Goal: Task Accomplishment & Management: Use online tool/utility

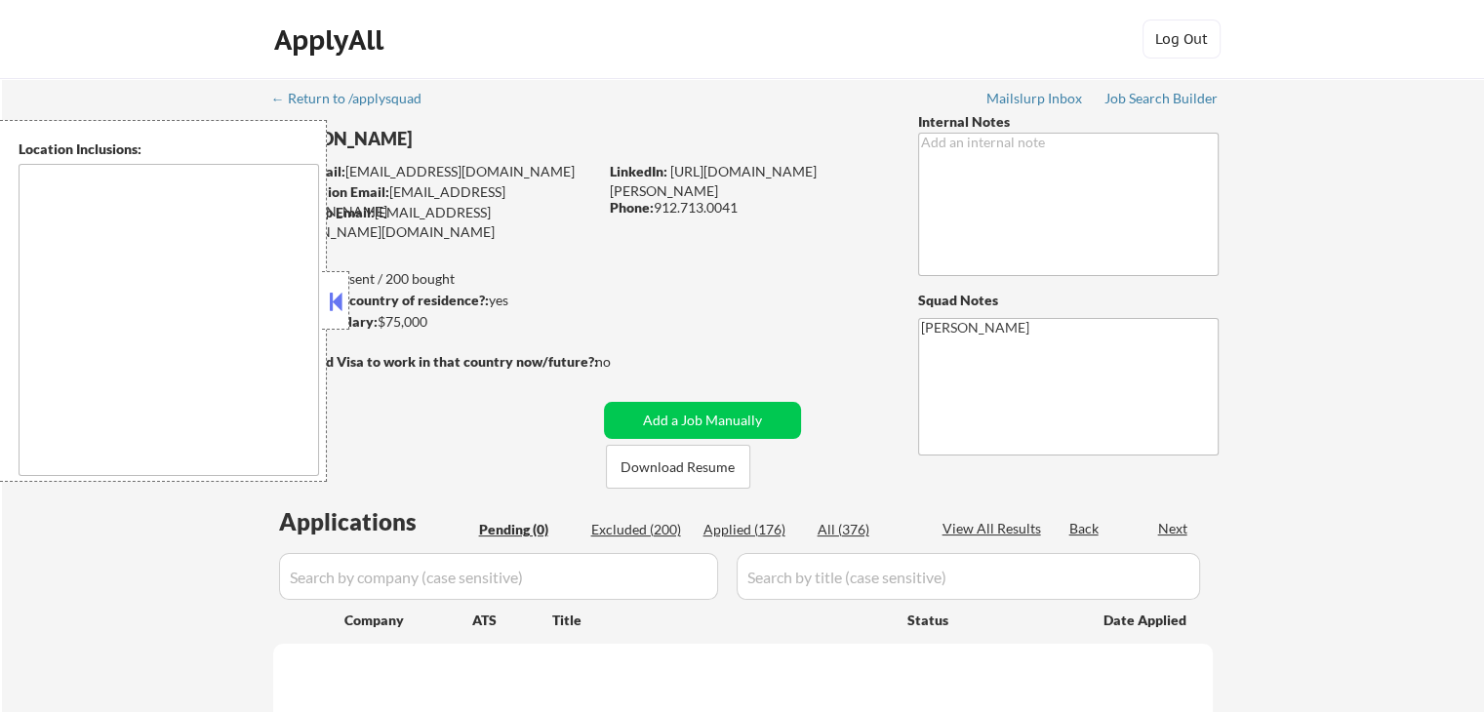
type textarea "[GEOGRAPHIC_DATA], [GEOGRAPHIC_DATA] [GEOGRAPHIC_DATA], [GEOGRAPHIC_DATA] [GEOG…"
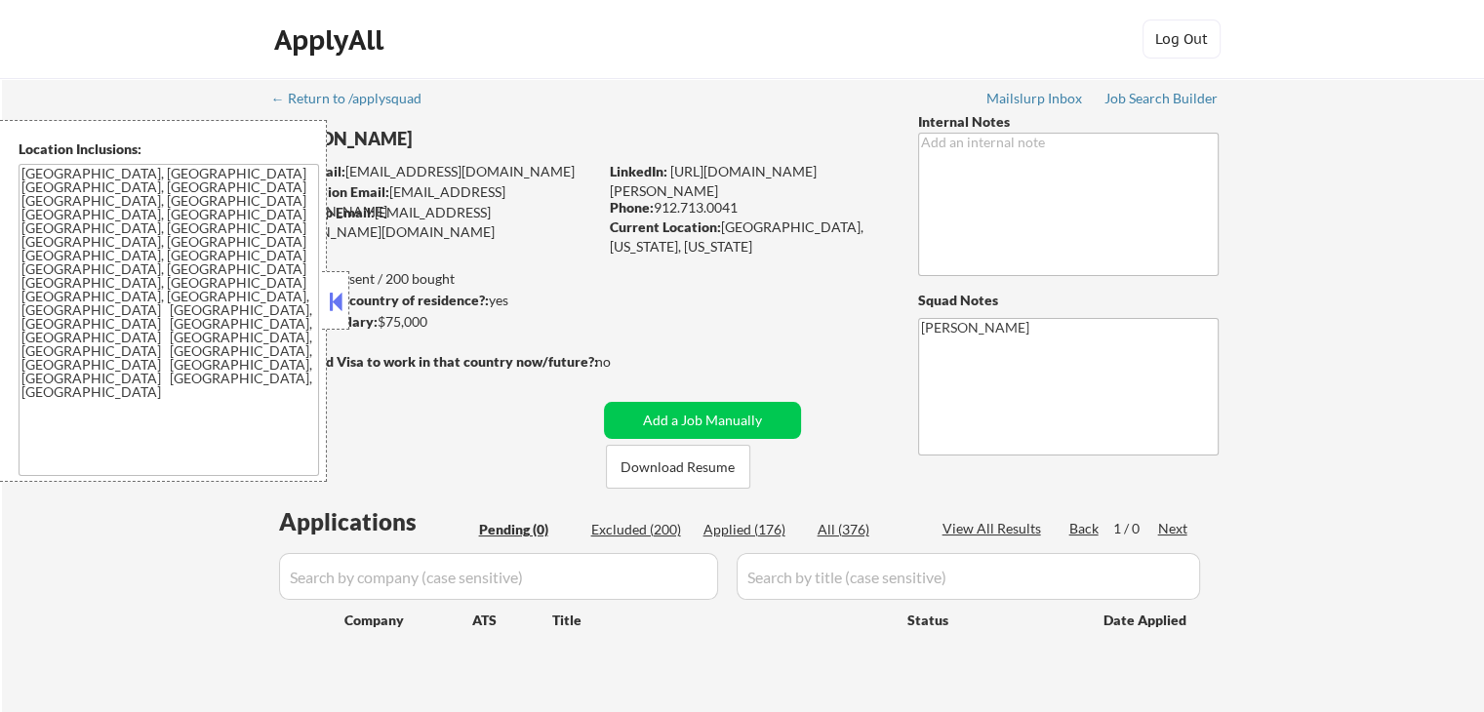
drag, startPoint x: 332, startPoint y: 300, endPoint x: 304, endPoint y: 340, distance: 48.4
click at [332, 300] on button at bounding box center [335, 301] width 21 height 29
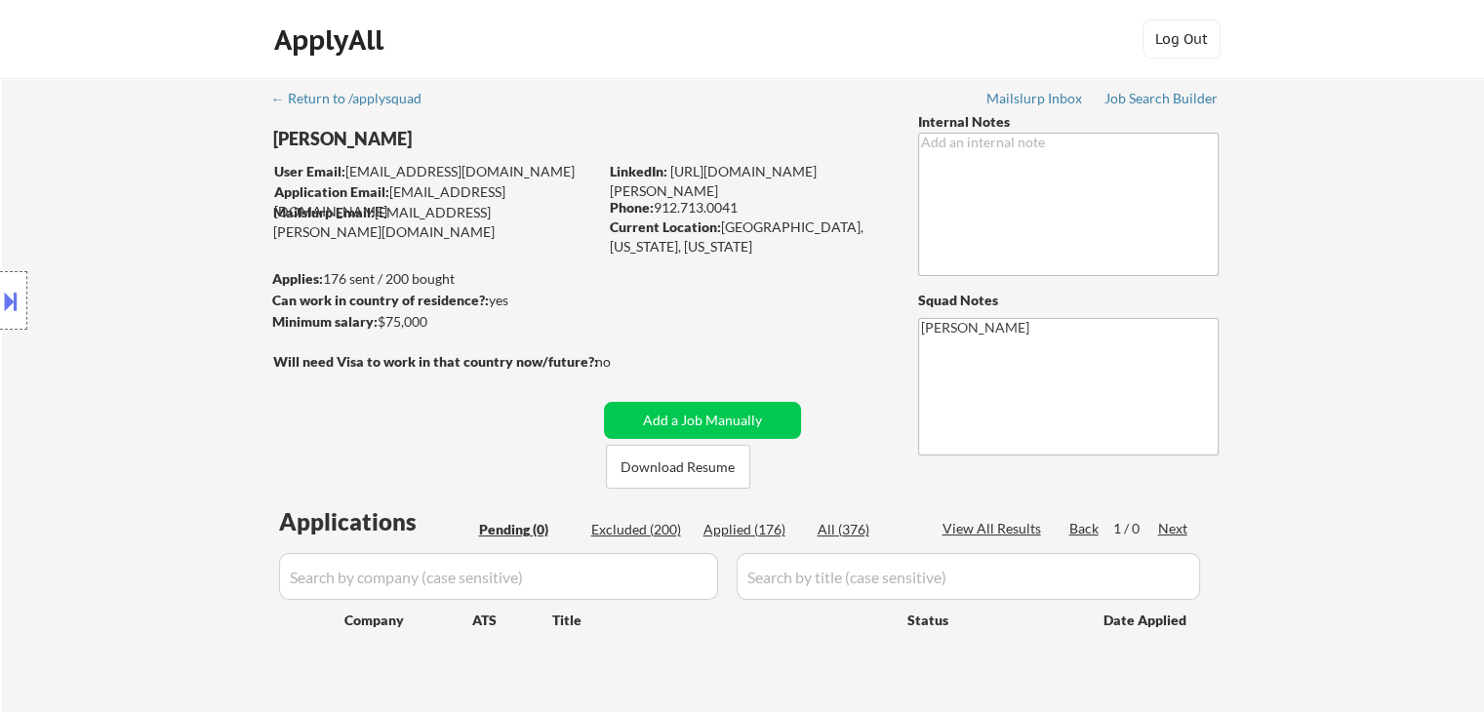
click at [172, 226] on div "Location Inclusions: [GEOGRAPHIC_DATA], [GEOGRAPHIC_DATA] [GEOGRAPHIC_DATA], [G…" at bounding box center [174, 301] width 349 height 362
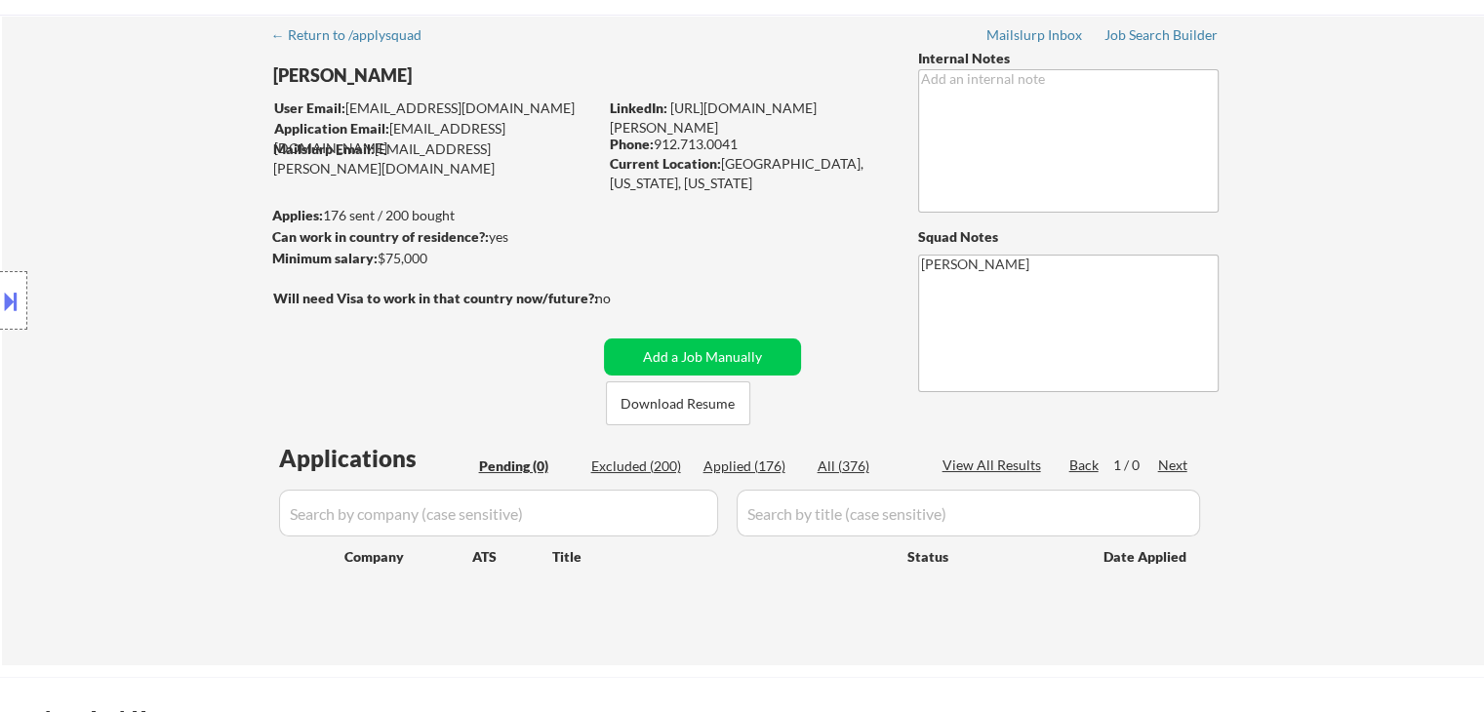
scroll to position [98, 0]
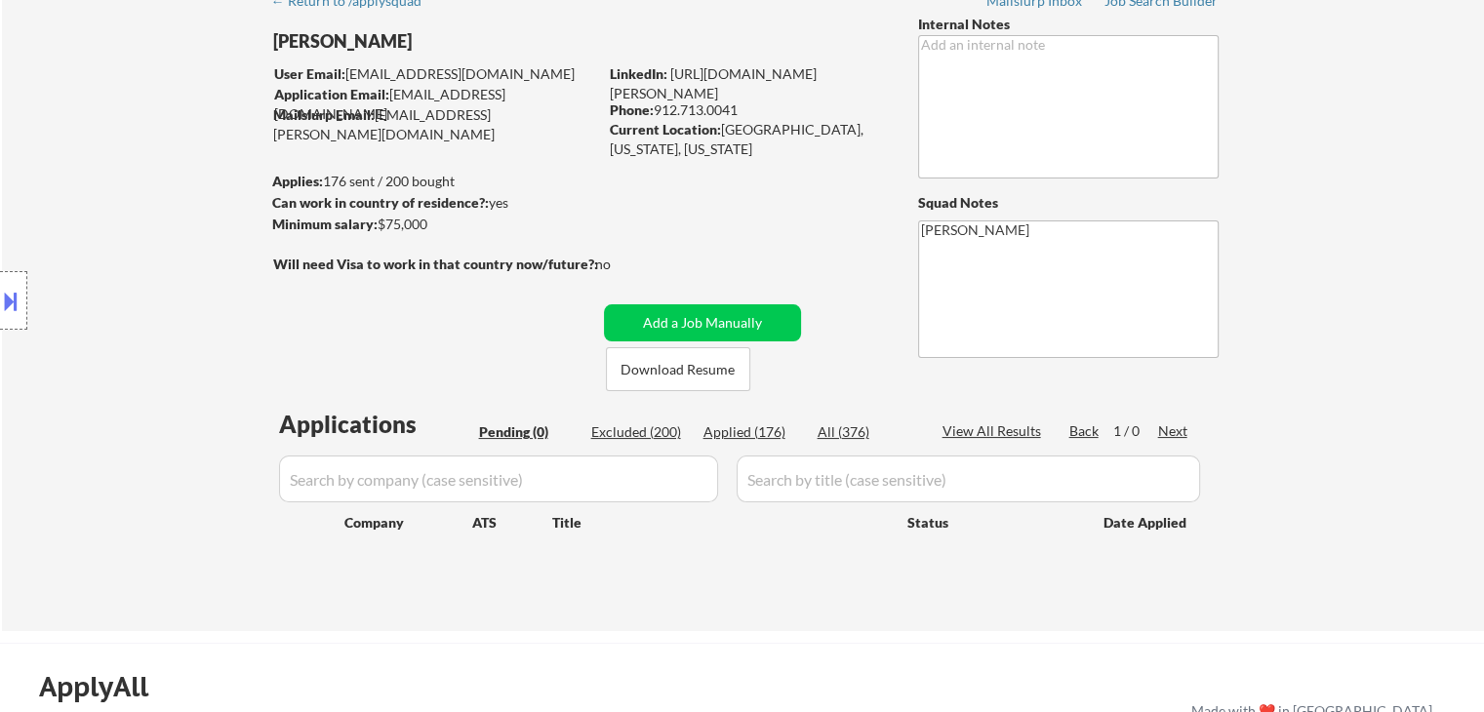
click at [159, 308] on div "Location Inclusions: [GEOGRAPHIC_DATA], [GEOGRAPHIC_DATA] [GEOGRAPHIC_DATA], [G…" at bounding box center [174, 301] width 349 height 362
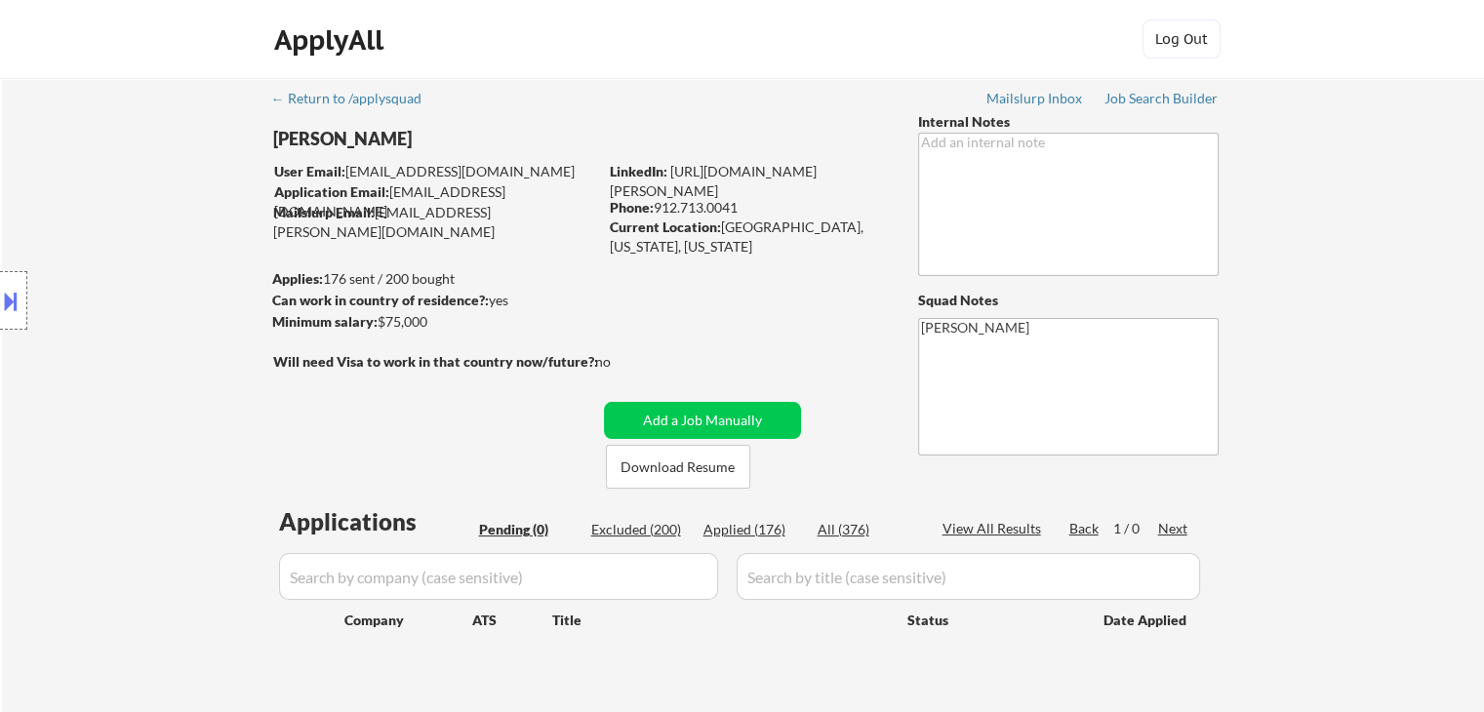
click at [159, 308] on div "Location Inclusions: [GEOGRAPHIC_DATA], [GEOGRAPHIC_DATA] [GEOGRAPHIC_DATA], [G…" at bounding box center [174, 301] width 349 height 362
click at [163, 331] on div "Location Inclusions: [GEOGRAPHIC_DATA], [GEOGRAPHIC_DATA] [GEOGRAPHIC_DATA], [G…" at bounding box center [174, 301] width 349 height 362
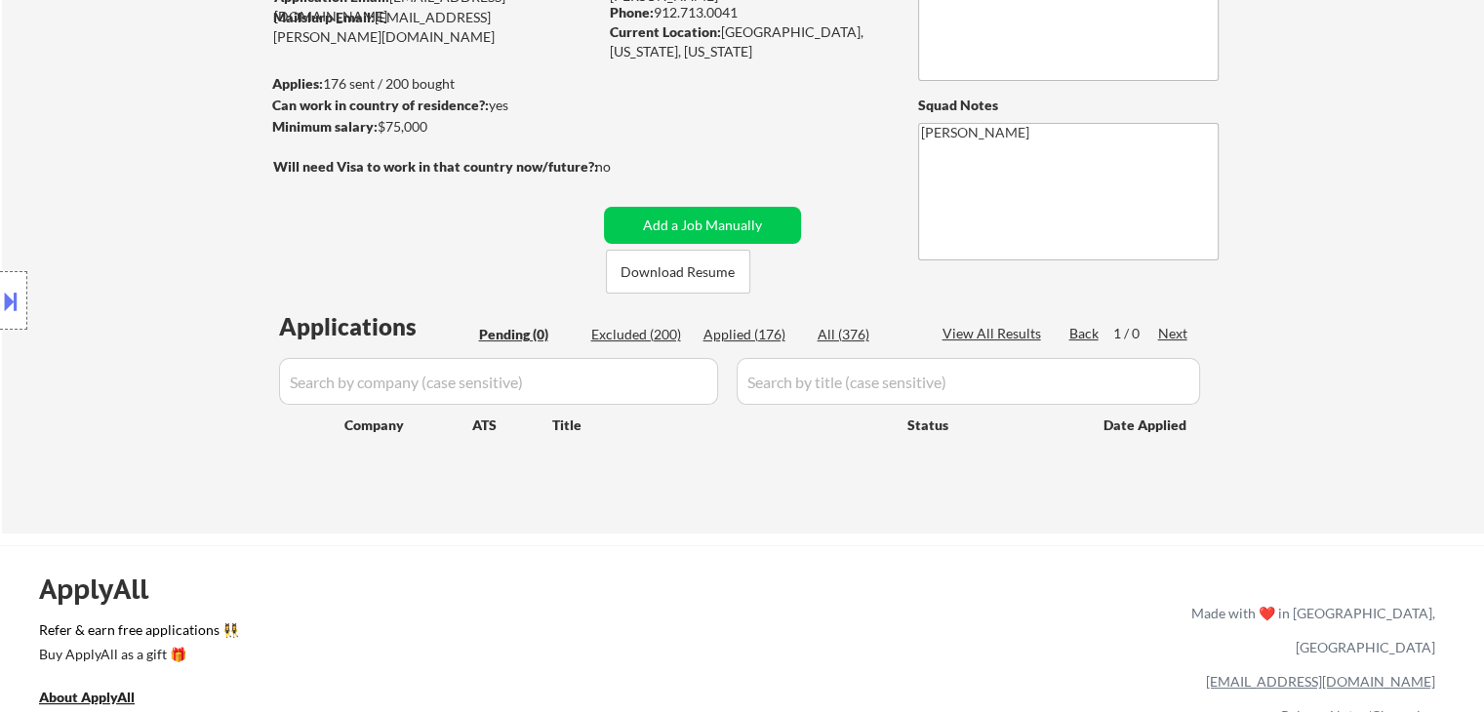
click at [163, 330] on div "Location Inclusions: [GEOGRAPHIC_DATA], [GEOGRAPHIC_DATA] [GEOGRAPHIC_DATA], [G…" at bounding box center [174, 301] width 349 height 362
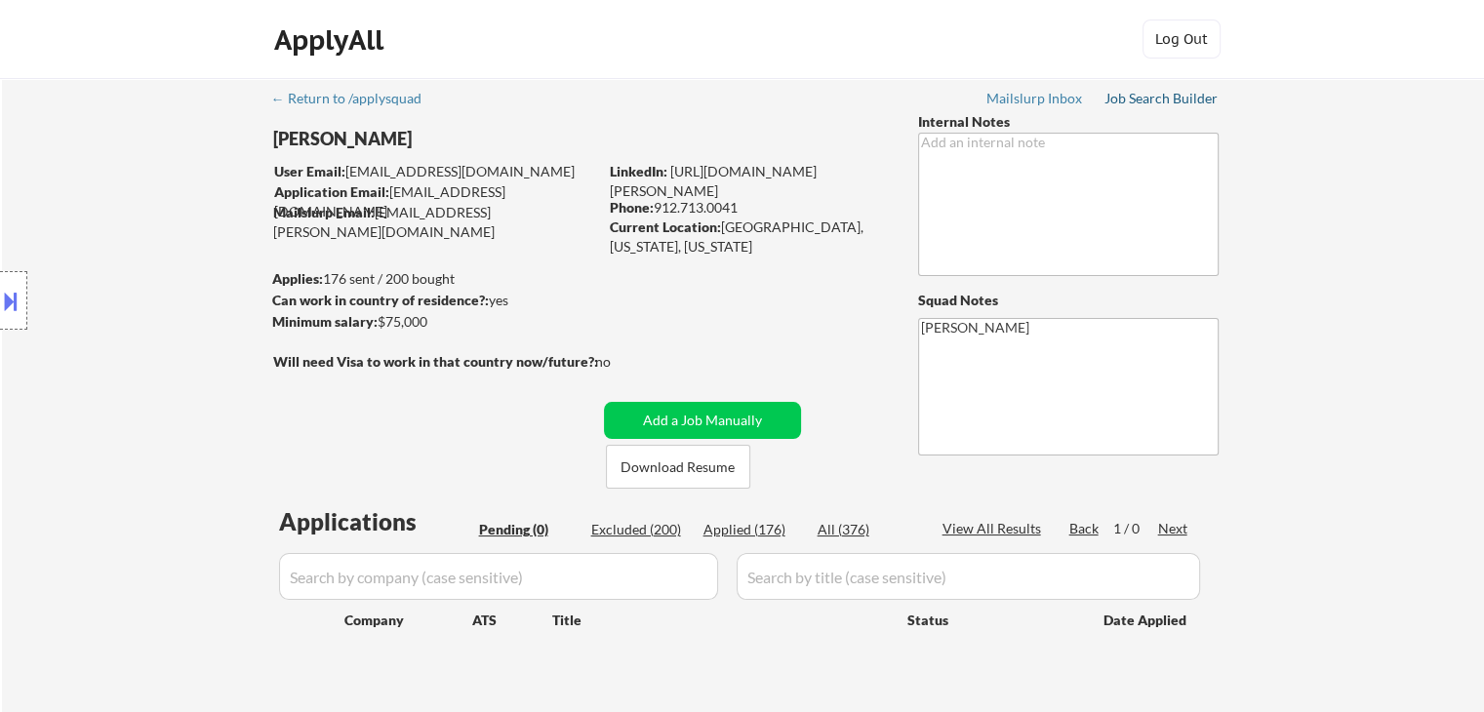
click at [1178, 96] on div "Job Search Builder" at bounding box center [1161, 99] width 114 height 14
select select ""pending""
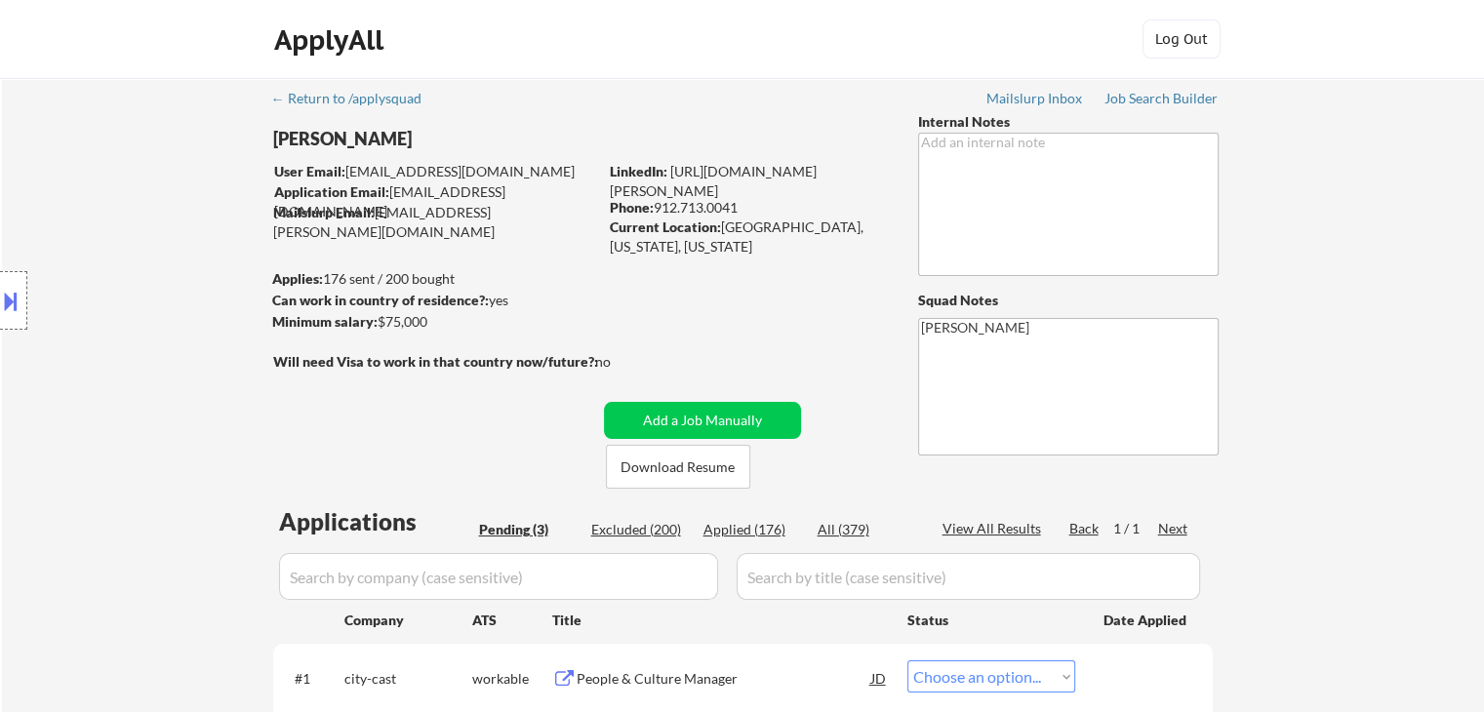
select select ""pending""
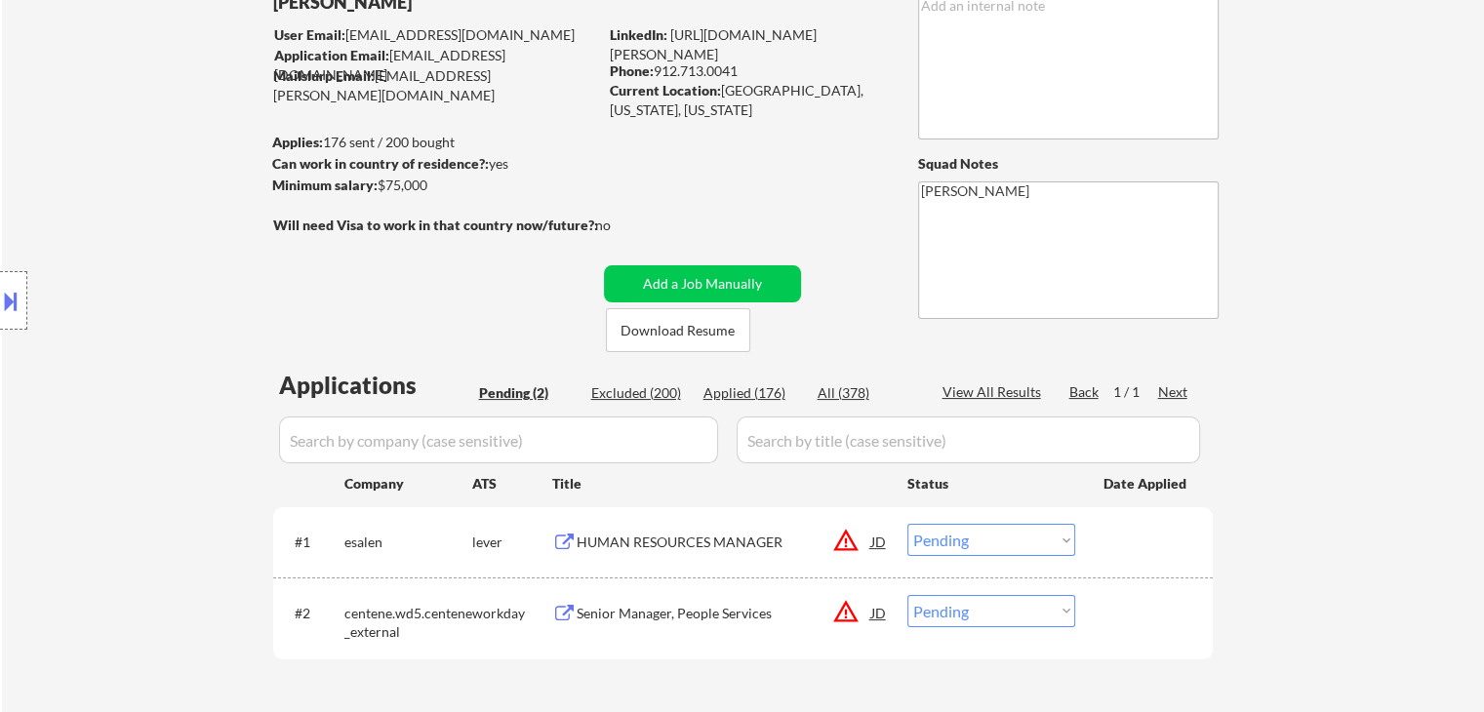
scroll to position [195, 0]
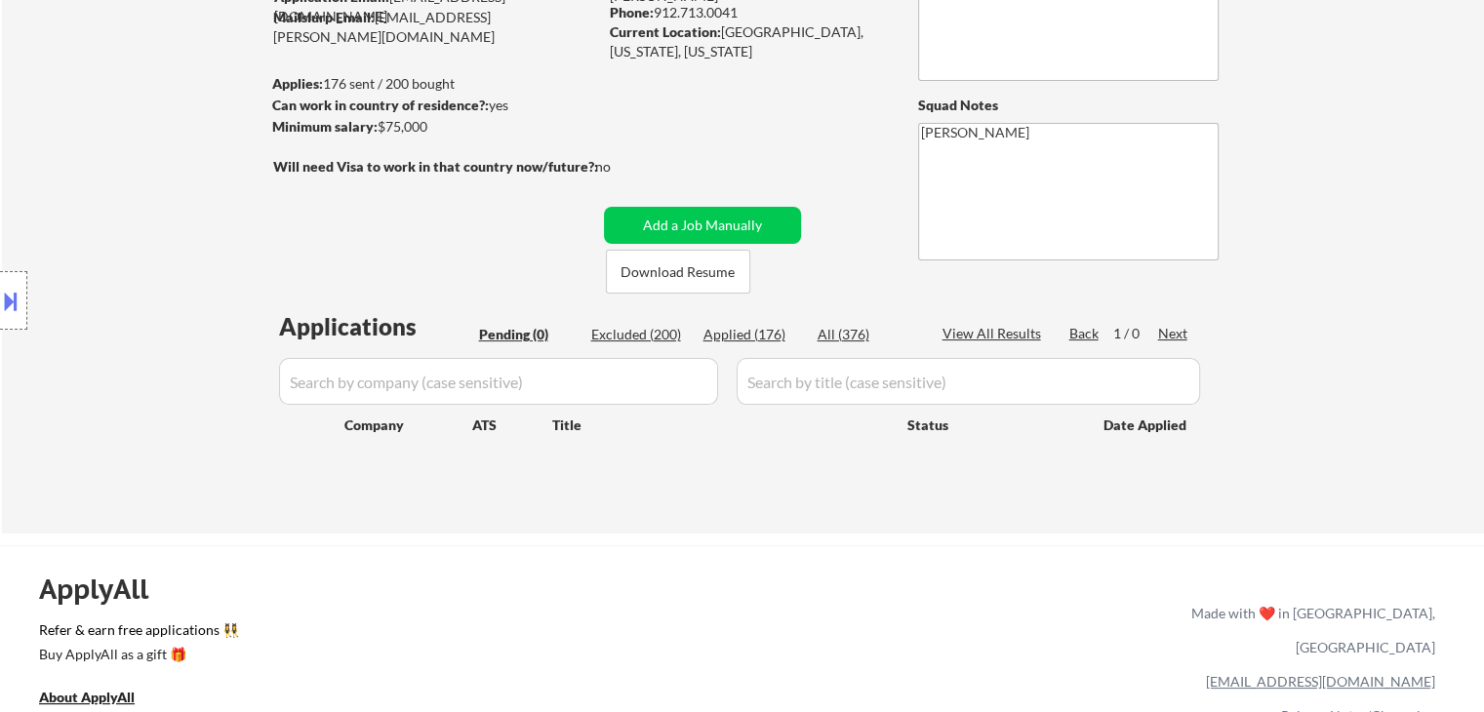
click at [205, 313] on div "Location Inclusions: [GEOGRAPHIC_DATA], [GEOGRAPHIC_DATA] [GEOGRAPHIC_DATA], [G…" at bounding box center [174, 301] width 349 height 362
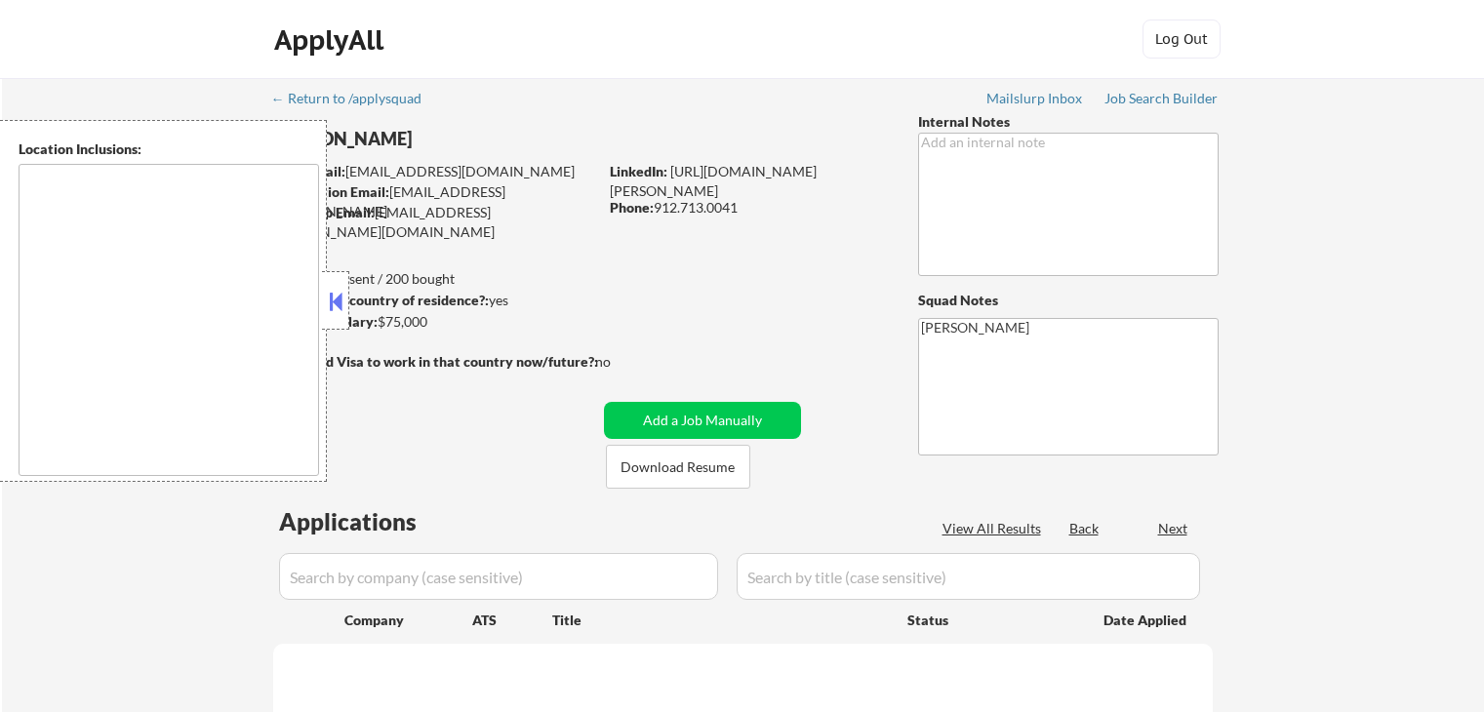
scroll to position [195, 0]
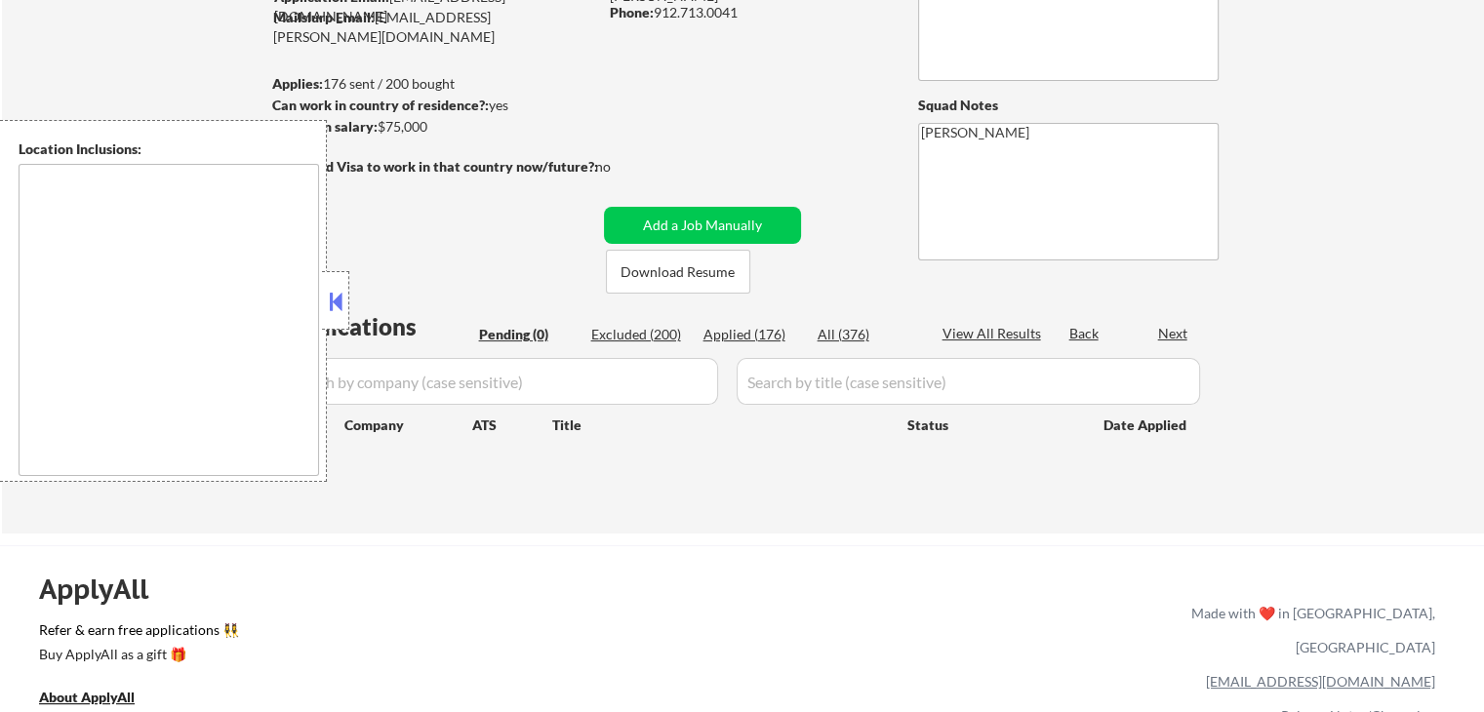
type textarea "[GEOGRAPHIC_DATA], [GEOGRAPHIC_DATA] [GEOGRAPHIC_DATA], [GEOGRAPHIC_DATA] [GEOG…"
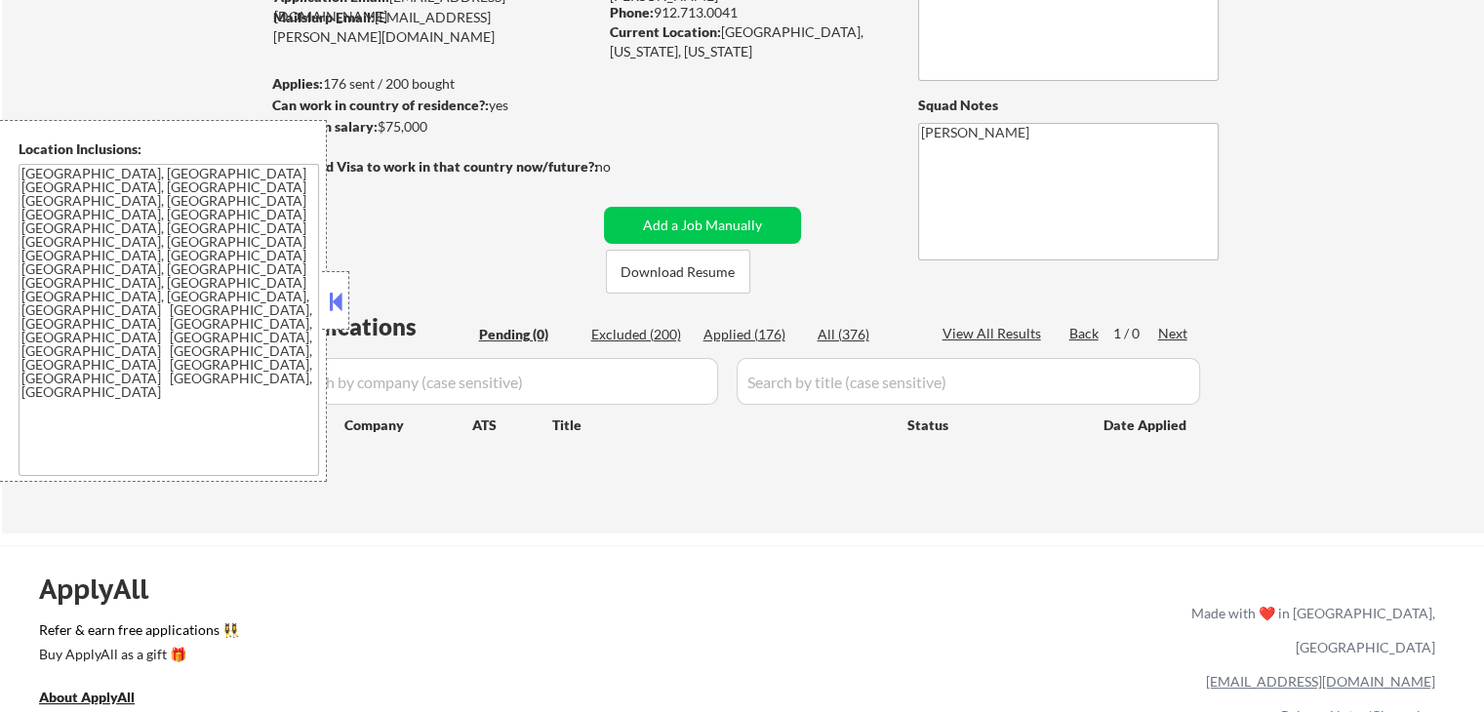
click at [338, 301] on button at bounding box center [335, 301] width 21 height 29
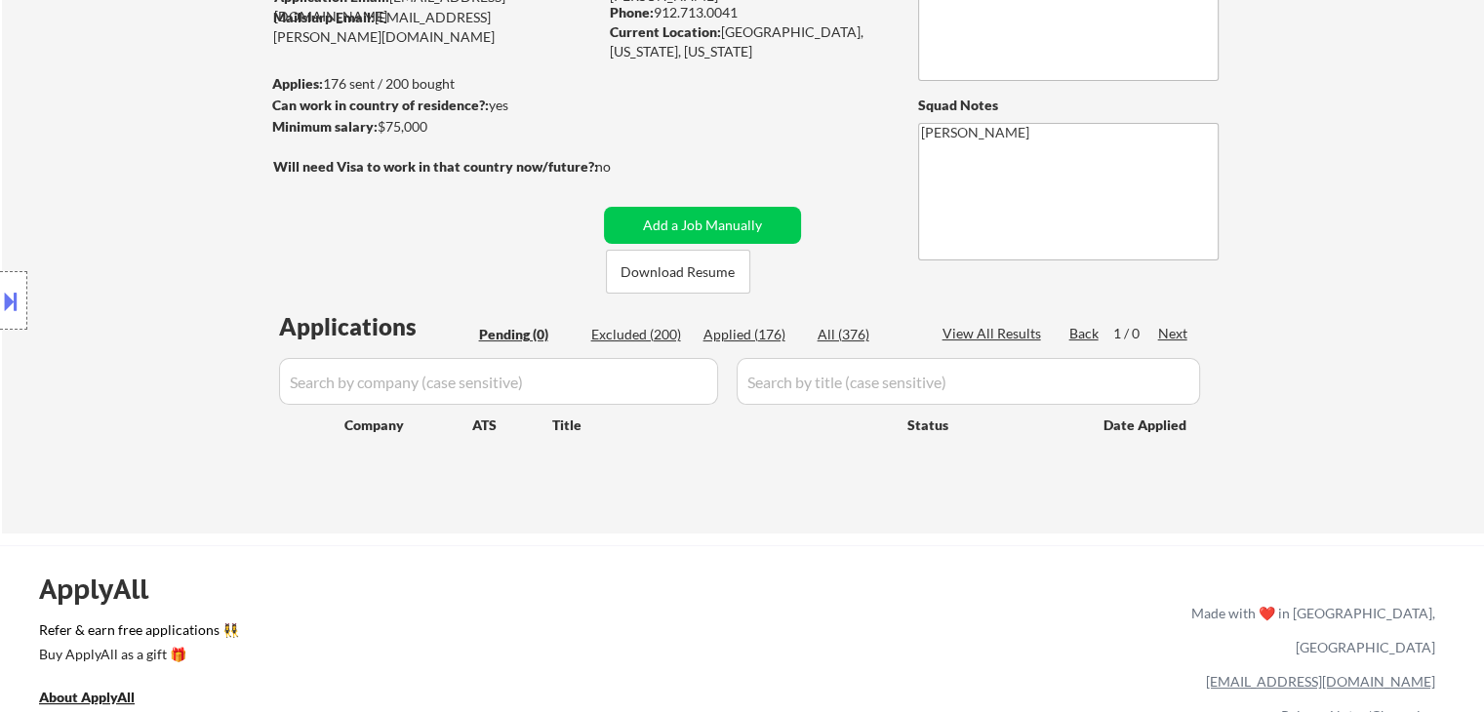
click at [211, 191] on div "Location Inclusions: [GEOGRAPHIC_DATA], [GEOGRAPHIC_DATA] [GEOGRAPHIC_DATA], [G…" at bounding box center [174, 301] width 349 height 362
click at [108, 220] on div "Location Inclusions: [GEOGRAPHIC_DATA], [GEOGRAPHIC_DATA] [GEOGRAPHIC_DATA], [G…" at bounding box center [174, 301] width 349 height 362
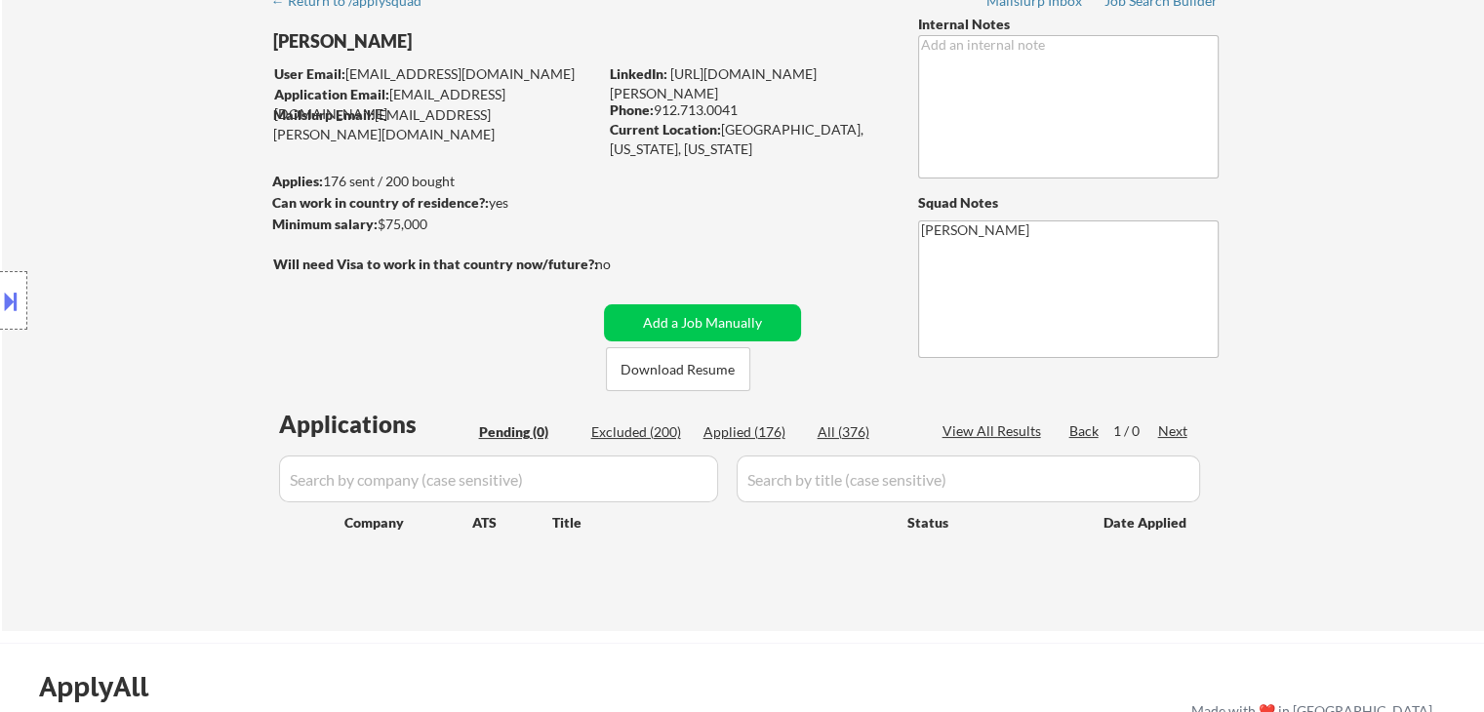
click at [108, 220] on div "Location Inclusions: [GEOGRAPHIC_DATA], [GEOGRAPHIC_DATA] [GEOGRAPHIC_DATA], [G…" at bounding box center [174, 301] width 349 height 362
click at [154, 227] on div "Location Inclusions: [GEOGRAPHIC_DATA], [GEOGRAPHIC_DATA] [GEOGRAPHIC_DATA], [G…" at bounding box center [174, 301] width 349 height 362
drag, startPoint x: 272, startPoint y: 262, endPoint x: 578, endPoint y: 235, distance: 306.6
click at [578, 235] on body "← Return to /applysquad Mailslurp Inbox Job Search Builder Amber Faull User Ema…" at bounding box center [742, 258] width 1484 height 712
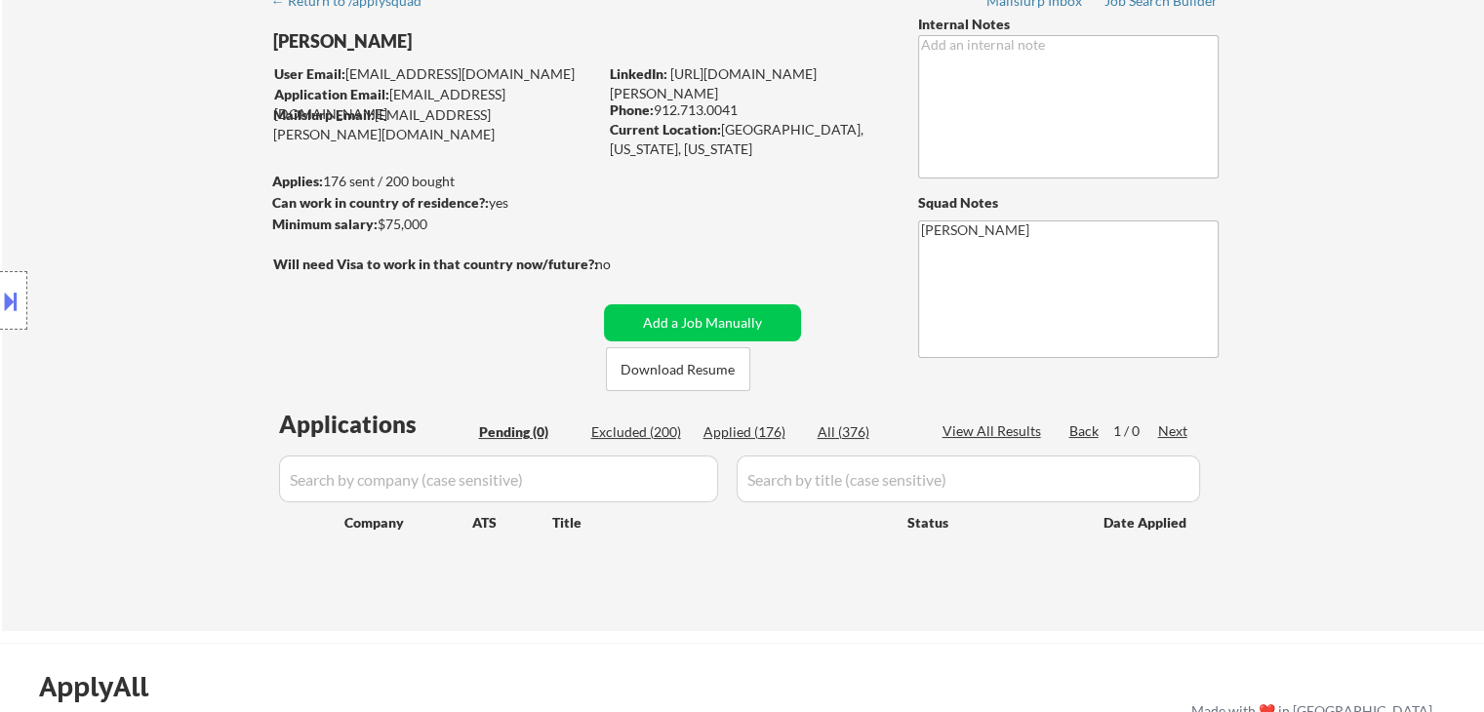
click at [660, 228] on div "← Return to /applysquad Mailslurp Inbox Job Search Builder Amber Faull User Ema…" at bounding box center [744, 297] width 974 height 635
drag, startPoint x: 611, startPoint y: 261, endPoint x: 390, endPoint y: 259, distance: 220.5
click at [392, 259] on div "Will need Visa to work in that country now/future?: no" at bounding box center [462, 265] width 378 height 20
click at [215, 284] on div "Location Inclusions: [GEOGRAPHIC_DATA], [GEOGRAPHIC_DATA] [GEOGRAPHIC_DATA], [G…" at bounding box center [174, 301] width 349 height 362
click at [206, 284] on div "Location Inclusions: [GEOGRAPHIC_DATA], [GEOGRAPHIC_DATA] [GEOGRAPHIC_DATA], [G…" at bounding box center [174, 301] width 349 height 362
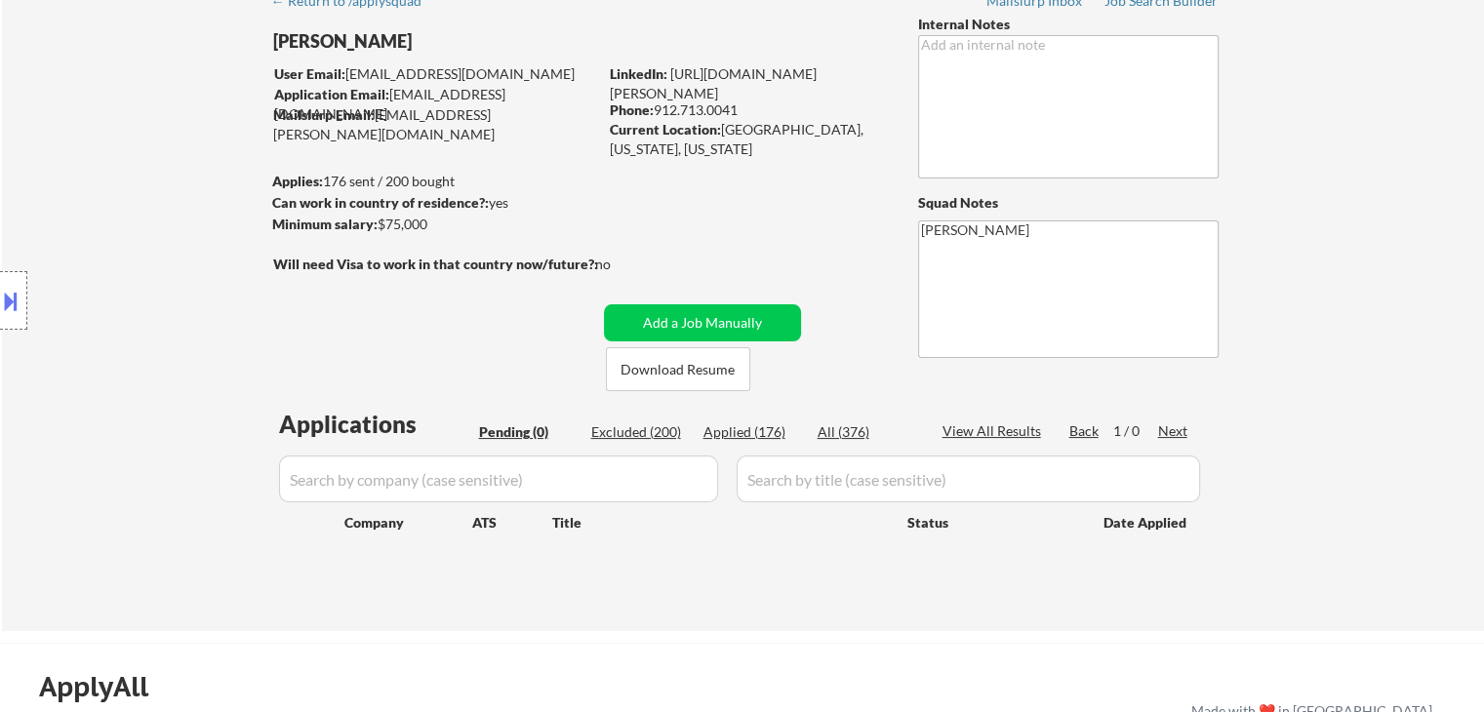
click at [206, 284] on div "Location Inclusions: [GEOGRAPHIC_DATA], [GEOGRAPHIC_DATA] [GEOGRAPHIC_DATA], [G…" at bounding box center [174, 301] width 349 height 362
click at [180, 293] on div "Location Inclusions: [GEOGRAPHIC_DATA], [GEOGRAPHIC_DATA] [GEOGRAPHIC_DATA], [G…" at bounding box center [174, 301] width 349 height 362
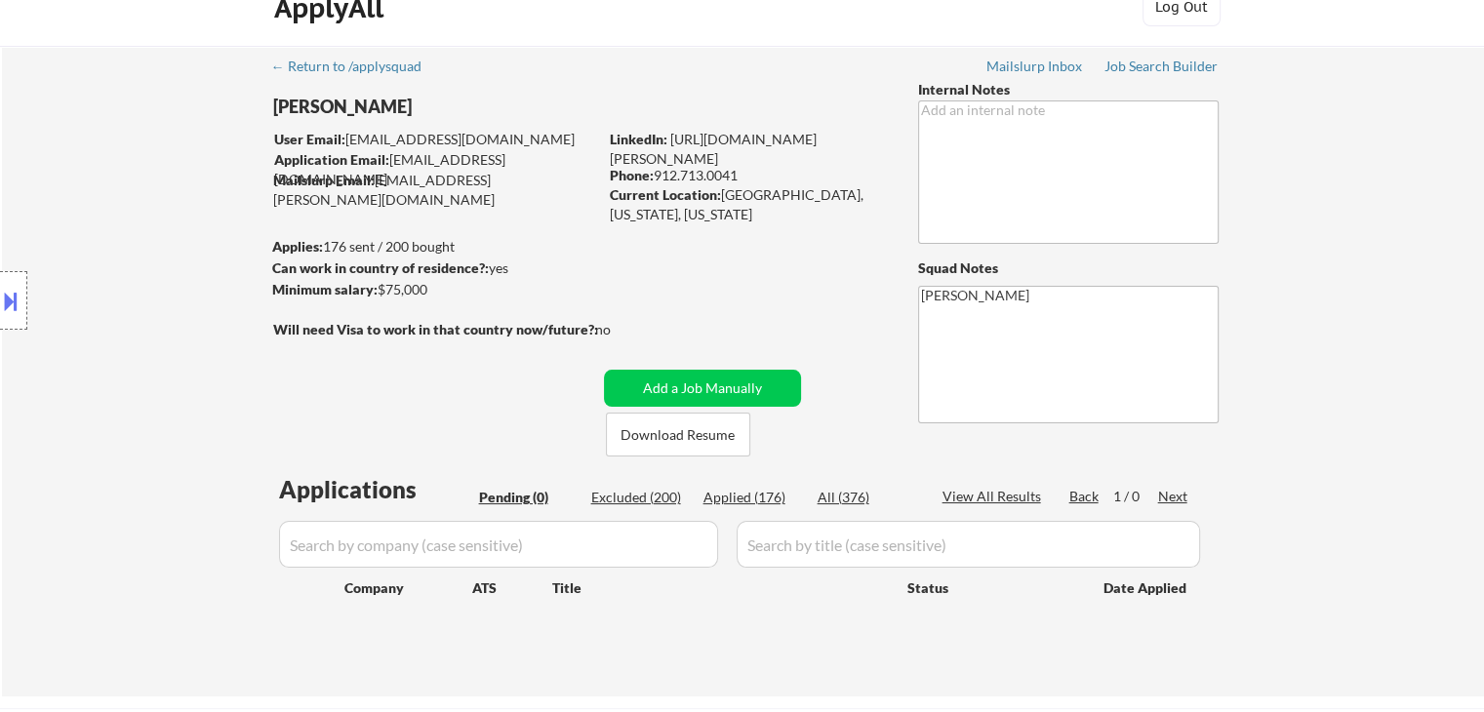
scroll to position [0, 0]
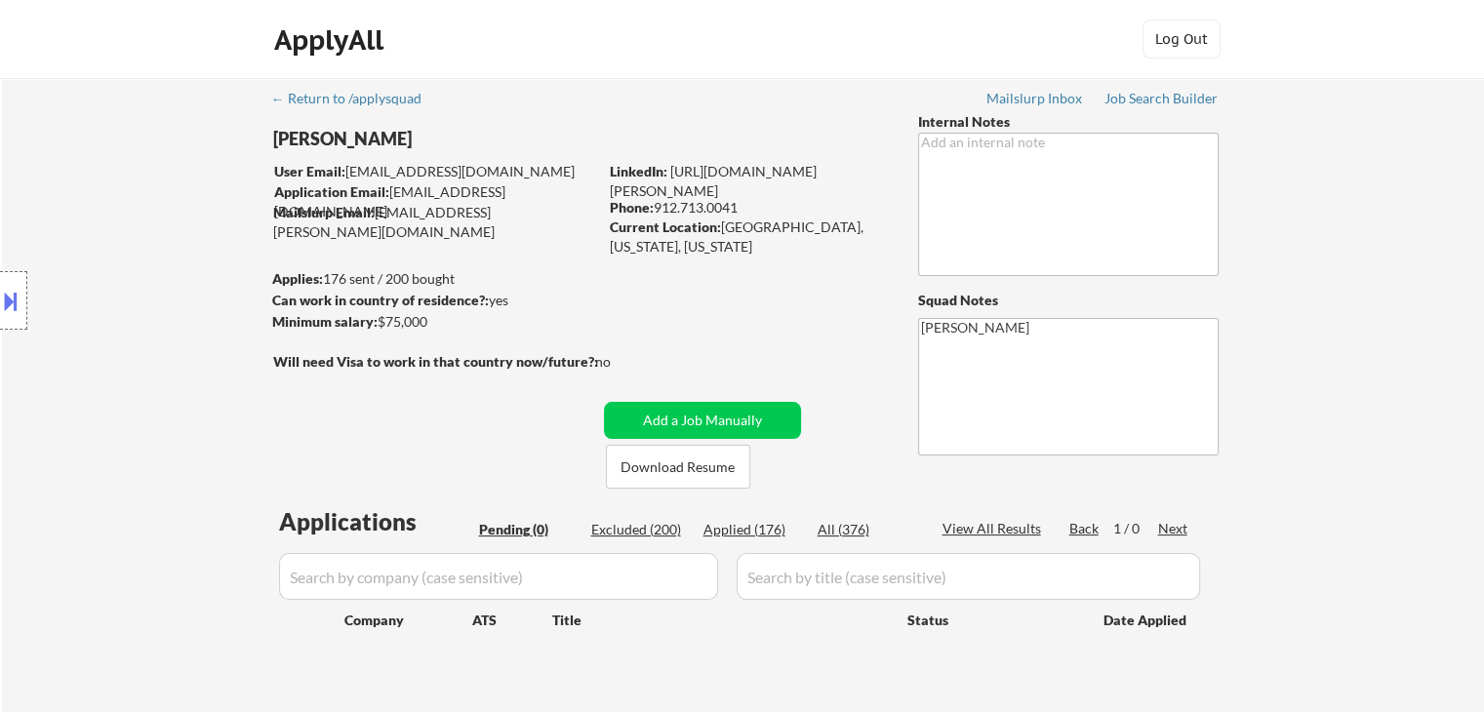
click at [152, 259] on div "Location Inclusions: [GEOGRAPHIC_DATA], [GEOGRAPHIC_DATA] [GEOGRAPHIC_DATA], [G…" at bounding box center [174, 301] width 349 height 362
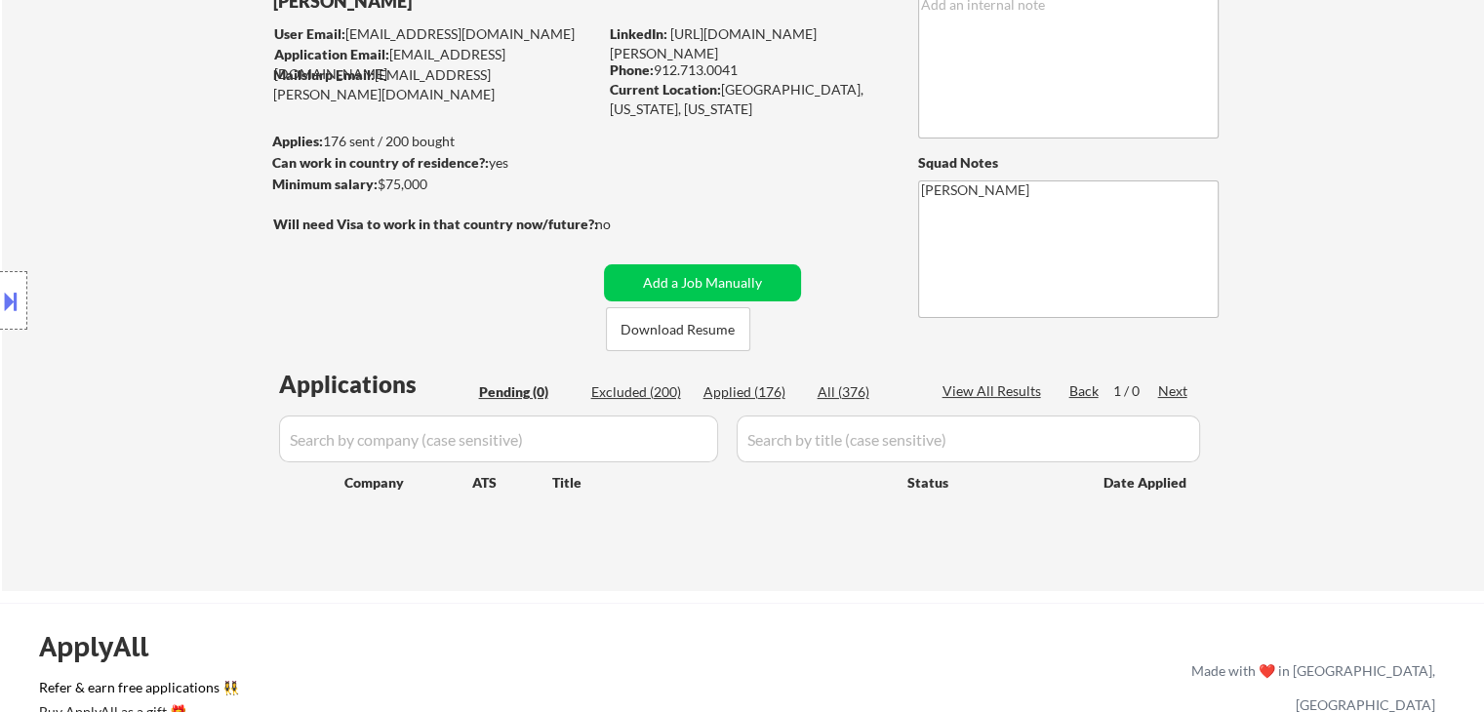
scroll to position [195, 0]
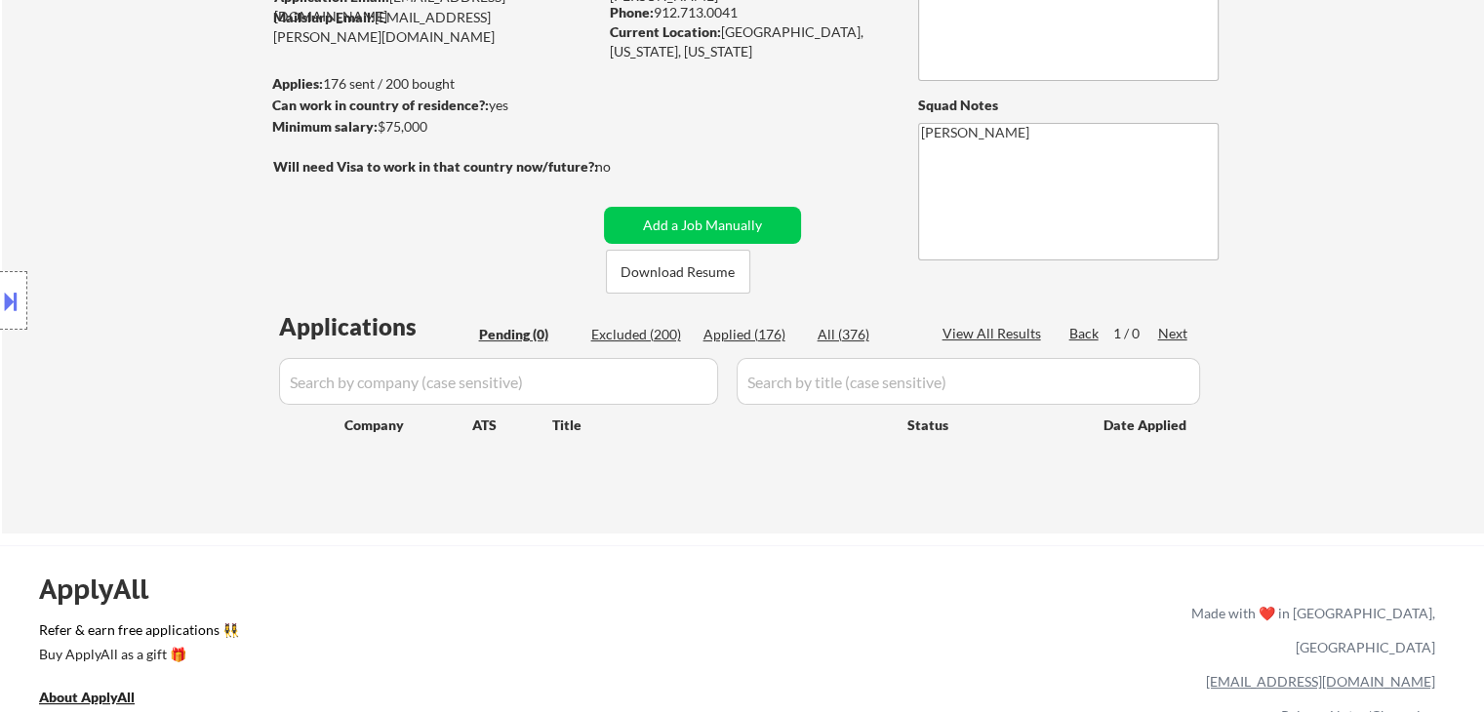
click at [155, 262] on div "Location Inclusions: [GEOGRAPHIC_DATA], [GEOGRAPHIC_DATA] [GEOGRAPHIC_DATA], [G…" at bounding box center [174, 301] width 349 height 362
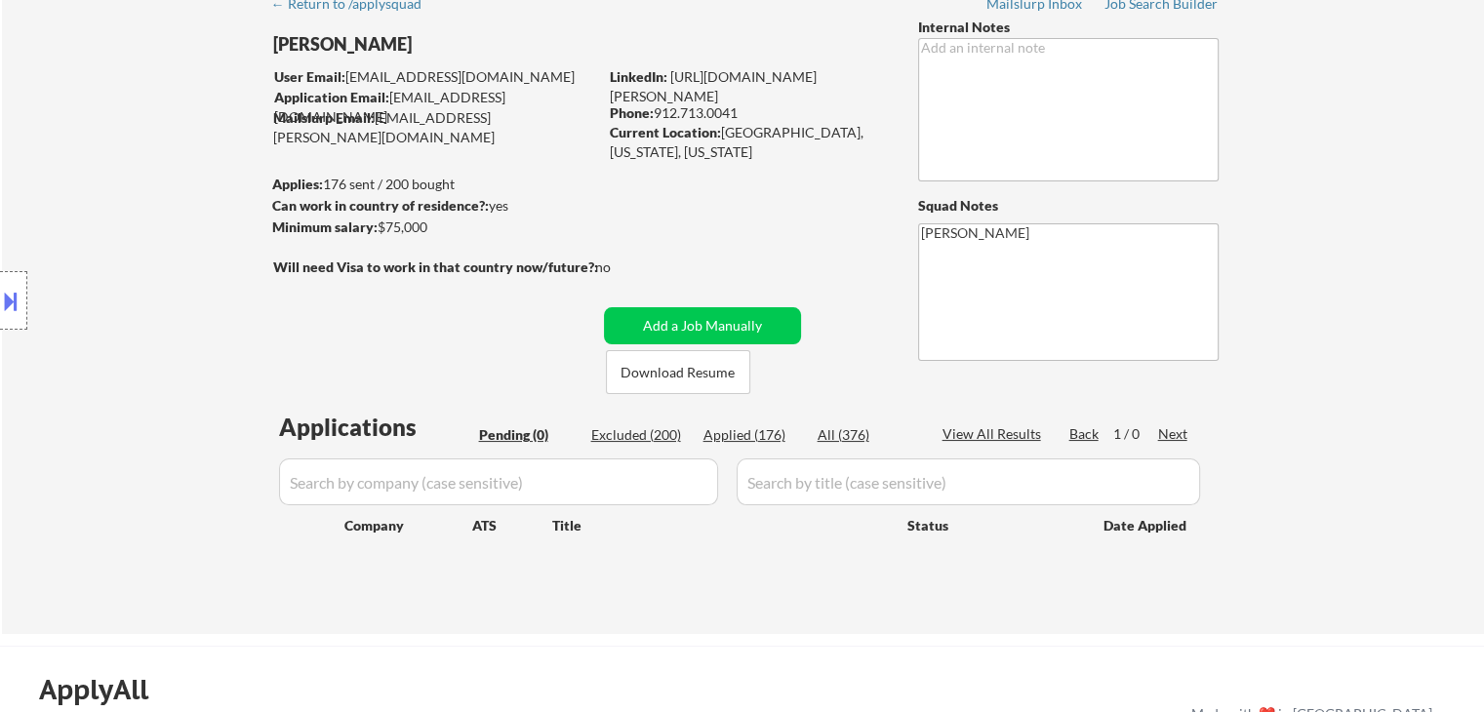
scroll to position [0, 0]
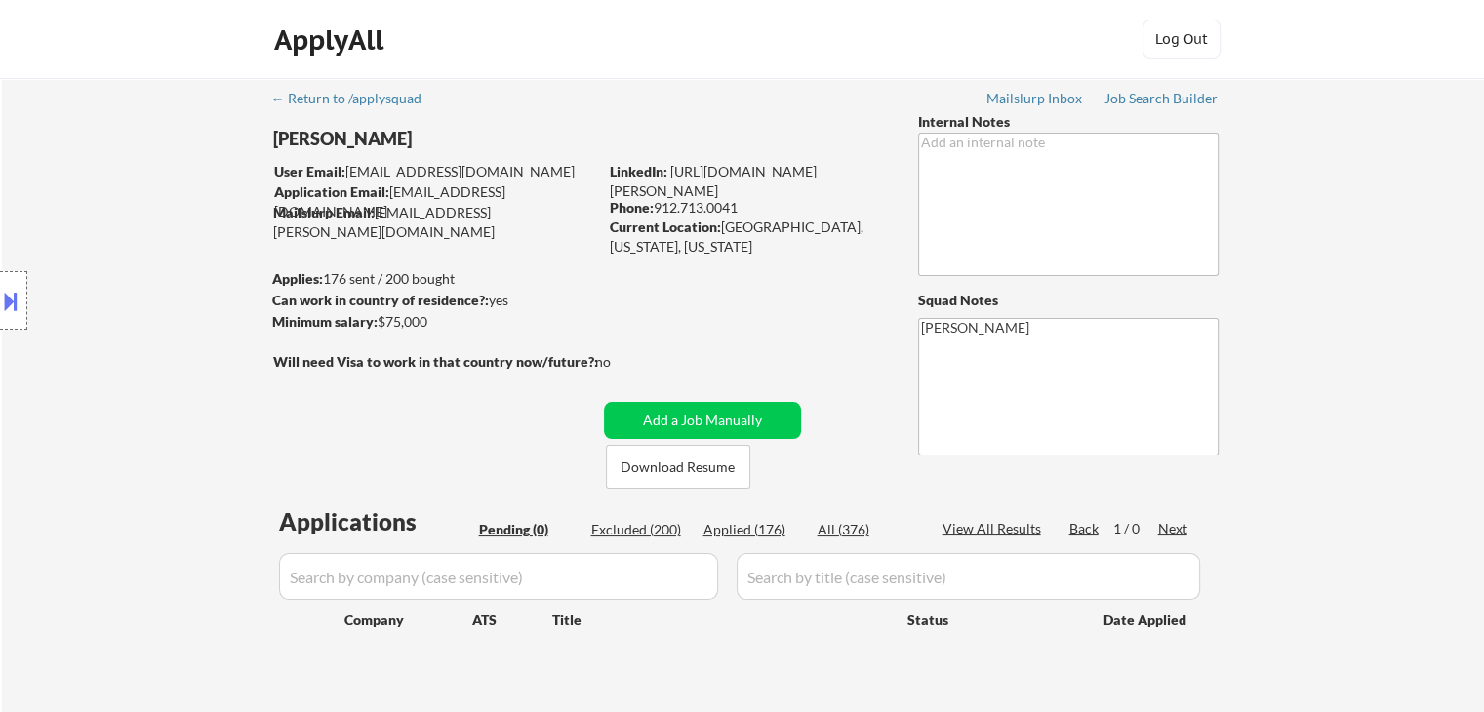
drag, startPoint x: 179, startPoint y: 185, endPoint x: 165, endPoint y: 183, distance: 13.8
click at [178, 185] on div "Location Inclusions: [GEOGRAPHIC_DATA], [GEOGRAPHIC_DATA] [GEOGRAPHIC_DATA], [G…" at bounding box center [174, 301] width 349 height 362
click at [1401, 211] on div "← Return to /applysquad Mailslurp Inbox Job Search Builder Amber Faull User Ema…" at bounding box center [743, 403] width 1482 height 651
click at [211, 256] on div "Location Inclusions: [GEOGRAPHIC_DATA], [GEOGRAPHIC_DATA] [GEOGRAPHIC_DATA], [G…" at bounding box center [174, 301] width 349 height 362
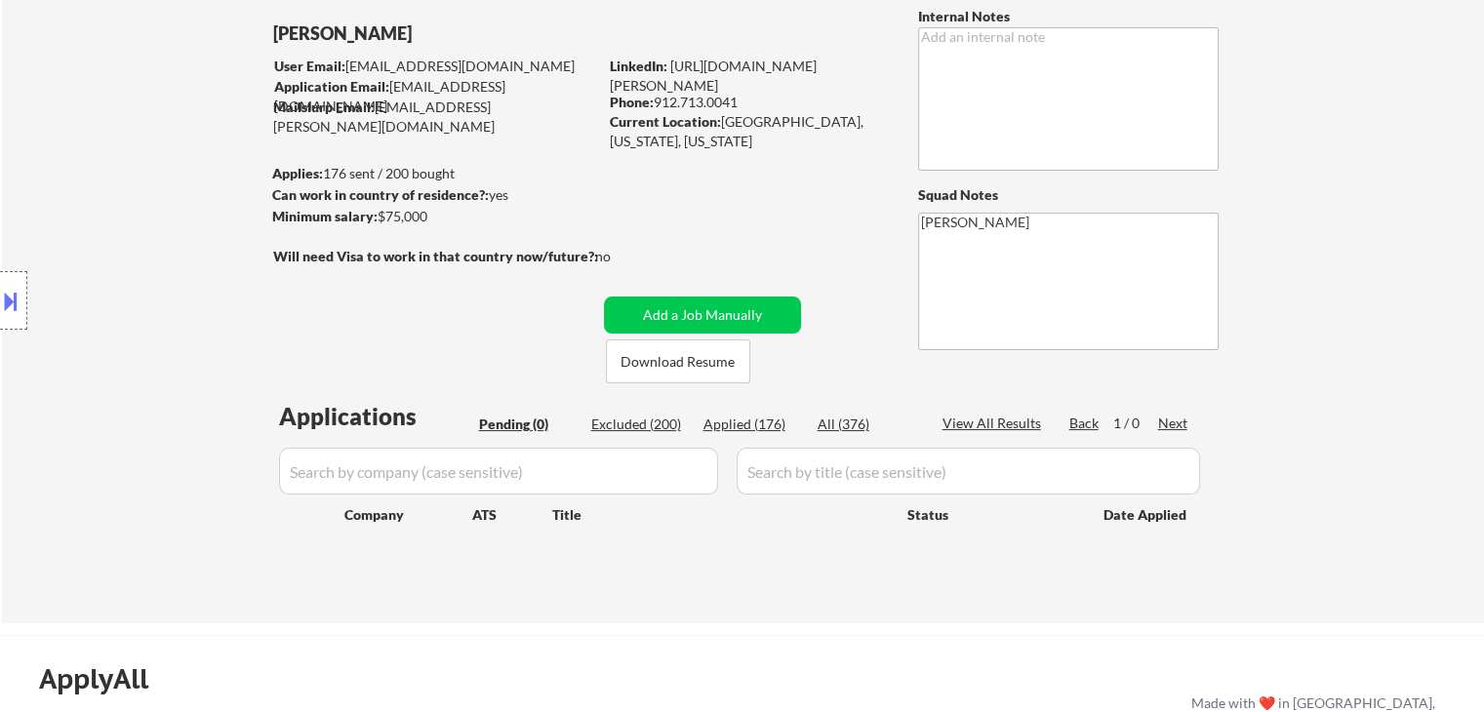
scroll to position [195, 0]
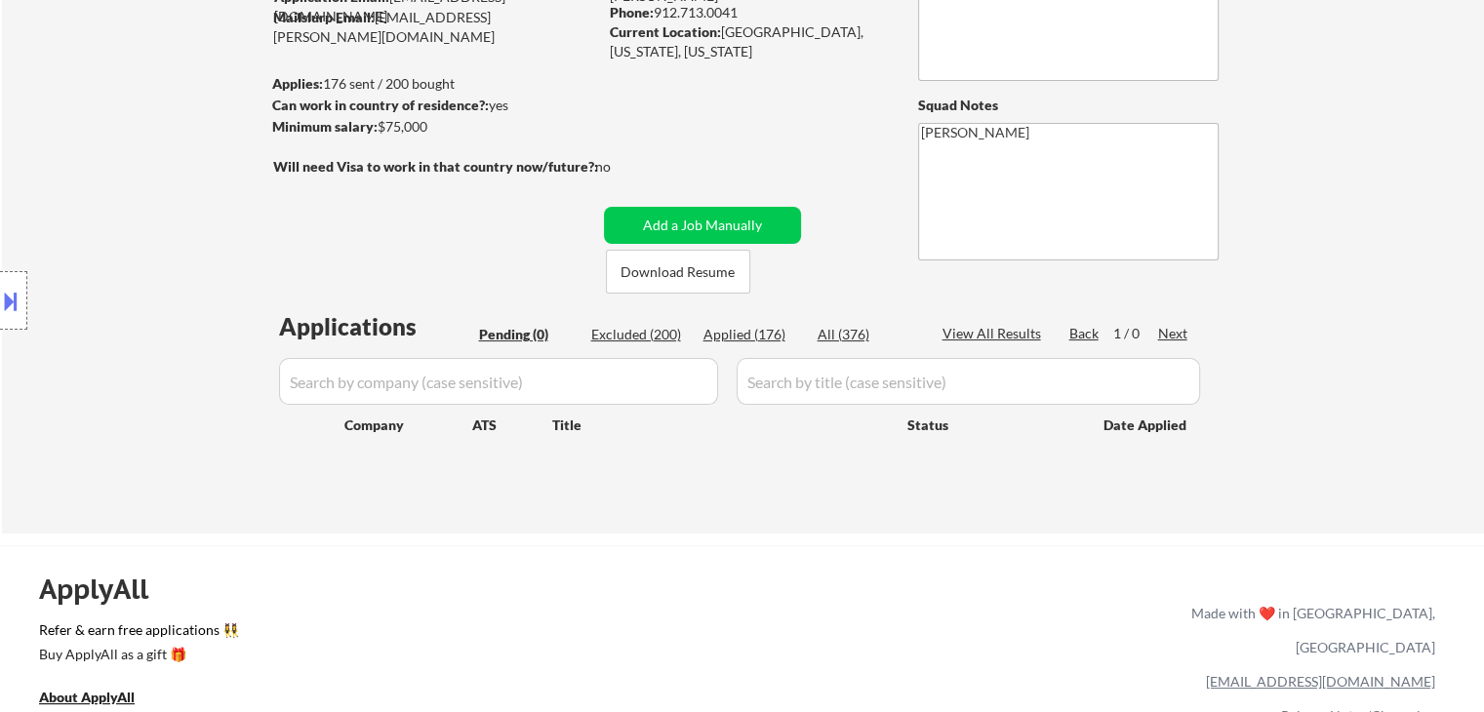
click at [227, 245] on div "Location Inclusions: [GEOGRAPHIC_DATA], [GEOGRAPHIC_DATA] [GEOGRAPHIC_DATA], [G…" at bounding box center [174, 301] width 349 height 362
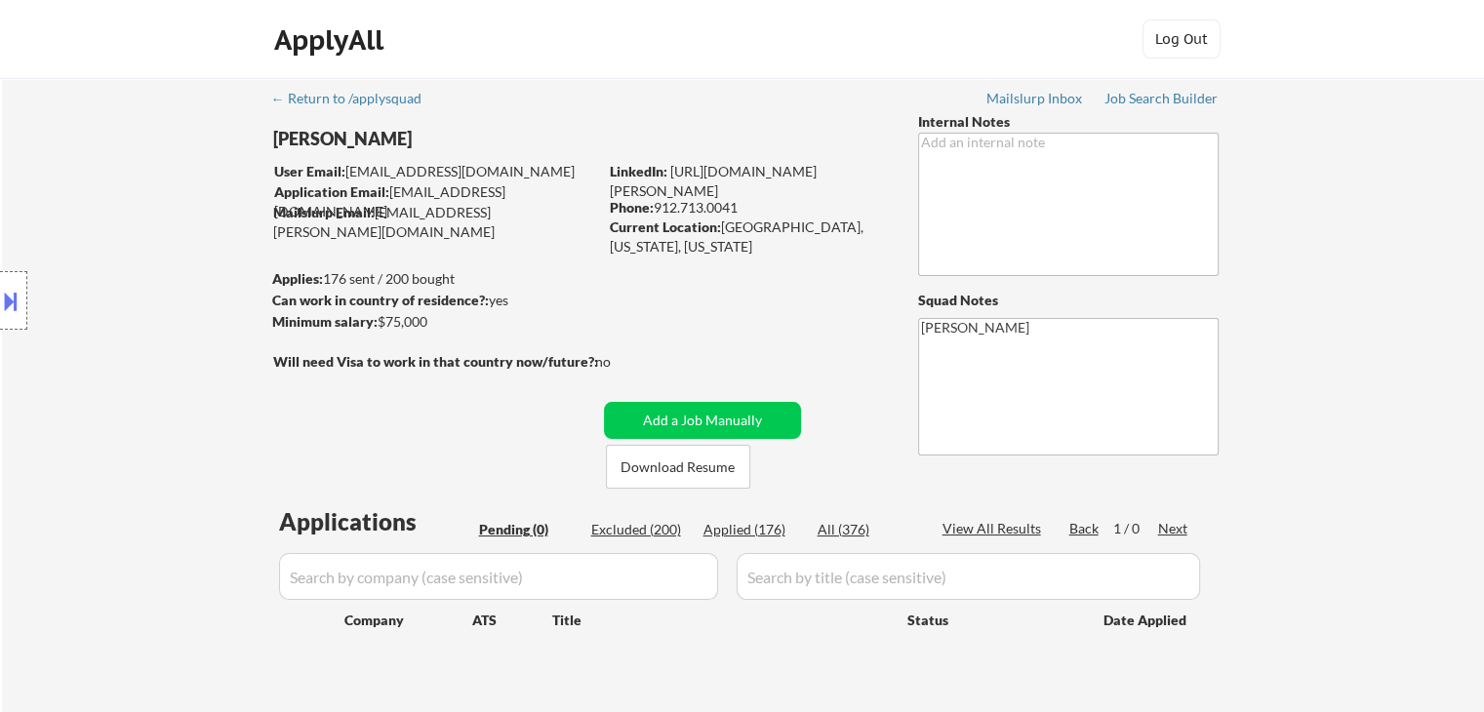
click at [237, 250] on div "Location Inclusions: [GEOGRAPHIC_DATA], [GEOGRAPHIC_DATA] [GEOGRAPHIC_DATA], [G…" at bounding box center [174, 301] width 349 height 362
drag, startPoint x: 557, startPoint y: 308, endPoint x: 250, endPoint y: 273, distance: 309.3
click at [250, 273] on body "← Return to /applysquad Mailslurp Inbox Job Search Builder Amber Faull User Ema…" at bounding box center [742, 356] width 1484 height 712
click at [244, 270] on div "Location Inclusions: [GEOGRAPHIC_DATA], [GEOGRAPHIC_DATA] [GEOGRAPHIC_DATA], [G…" at bounding box center [174, 301] width 349 height 362
click at [667, 284] on div "← Return to /applysquad Mailslurp Inbox Job Search Builder Amber Faull User Ema…" at bounding box center [744, 395] width 974 height 635
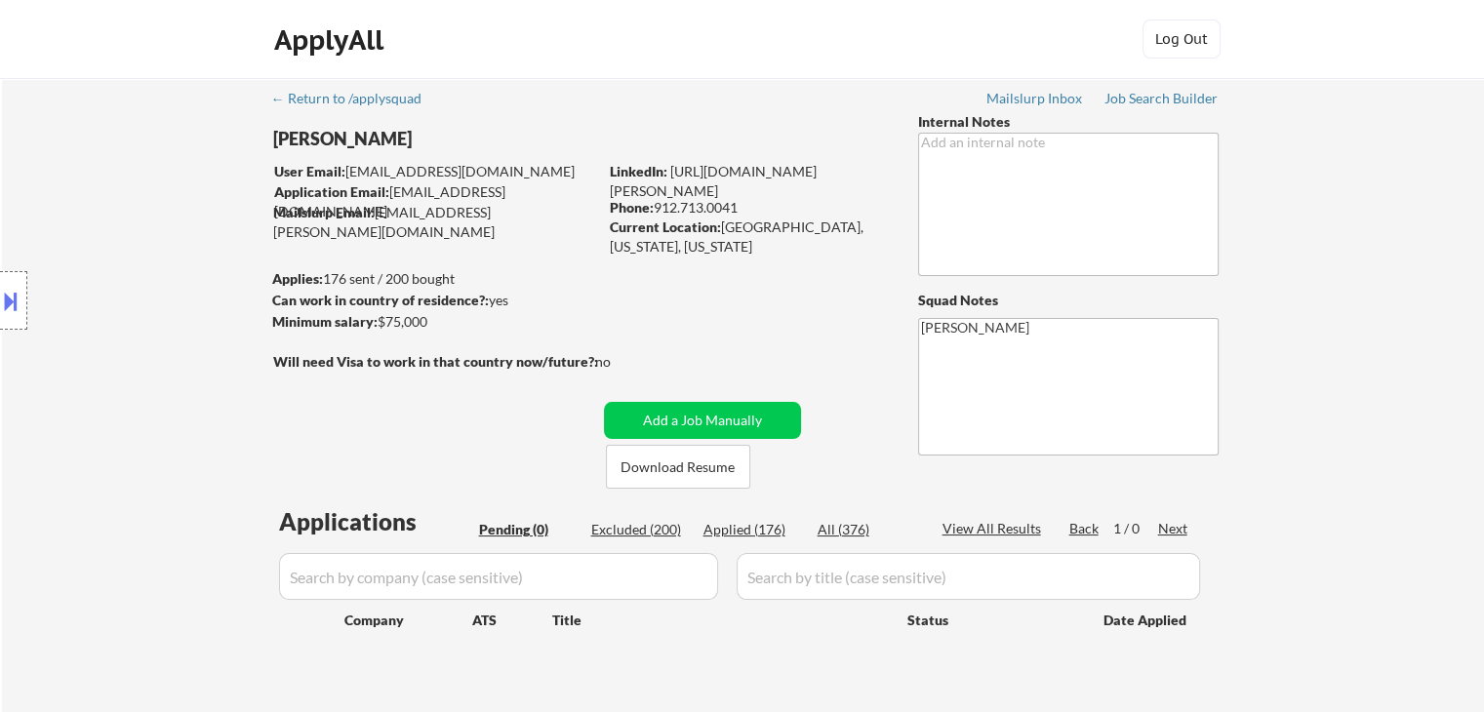
click at [212, 300] on div "Location Inclusions: [GEOGRAPHIC_DATA], [GEOGRAPHIC_DATA] [GEOGRAPHIC_DATA], [G…" at bounding box center [174, 301] width 349 height 362
click at [136, 211] on div "Location Inclusions: [GEOGRAPHIC_DATA], [GEOGRAPHIC_DATA] [GEOGRAPHIC_DATA], [G…" at bounding box center [174, 301] width 349 height 362
click at [210, 234] on div "Location Inclusions: [GEOGRAPHIC_DATA], [GEOGRAPHIC_DATA] [GEOGRAPHIC_DATA], [G…" at bounding box center [174, 301] width 349 height 362
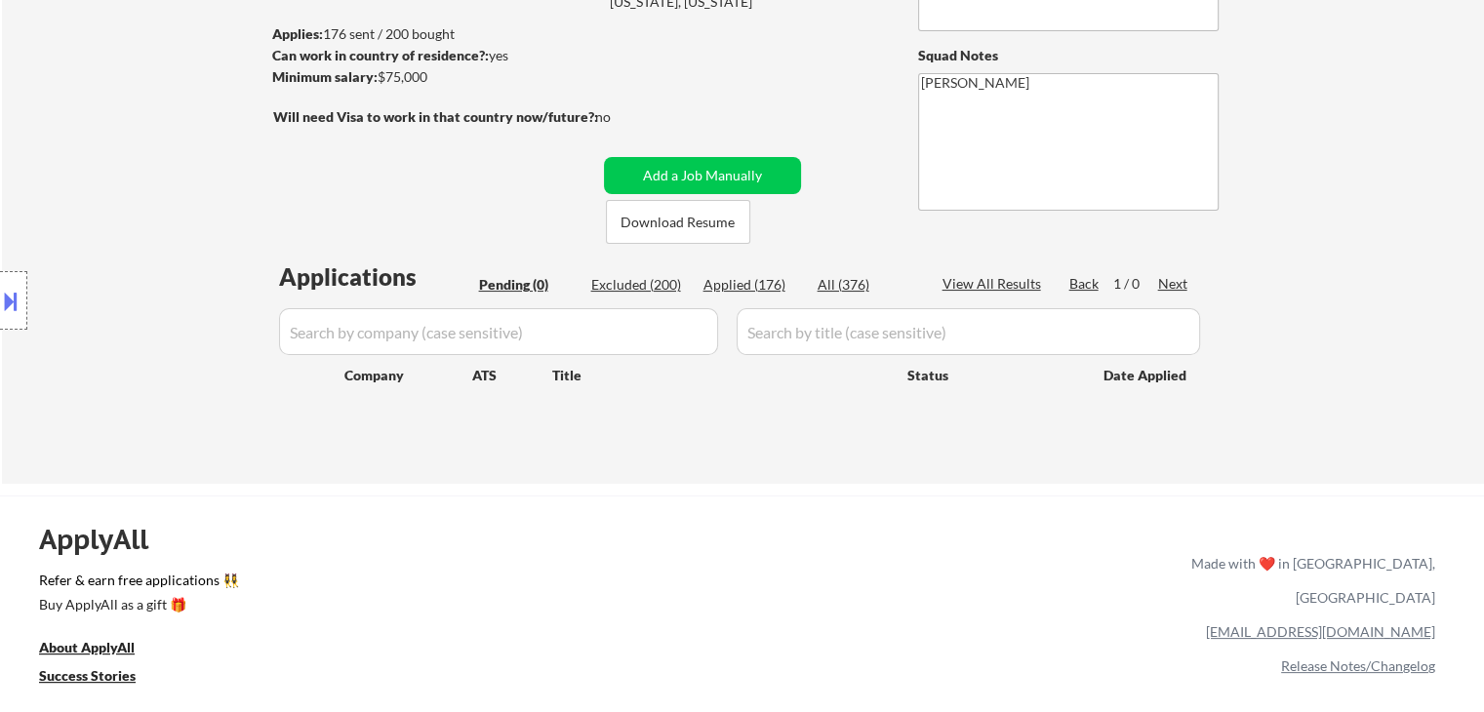
scroll to position [293, 0]
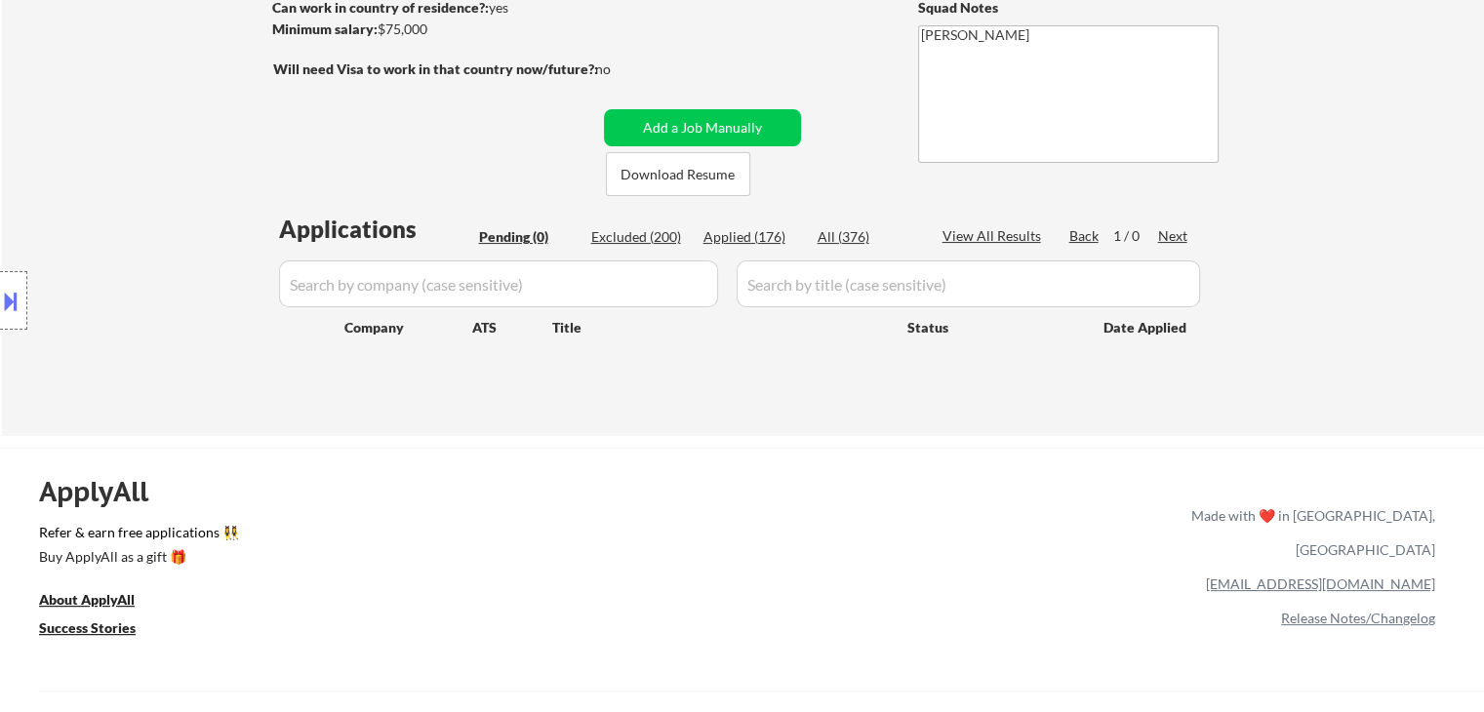
drag, startPoint x: 1354, startPoint y: 174, endPoint x: 1428, endPoint y: 86, distance: 114.9
click at [1358, 173] on div "← Return to /applysquad Mailslurp Inbox Job Search Builder Amber Faull User Ema…" at bounding box center [743, 110] width 1482 height 651
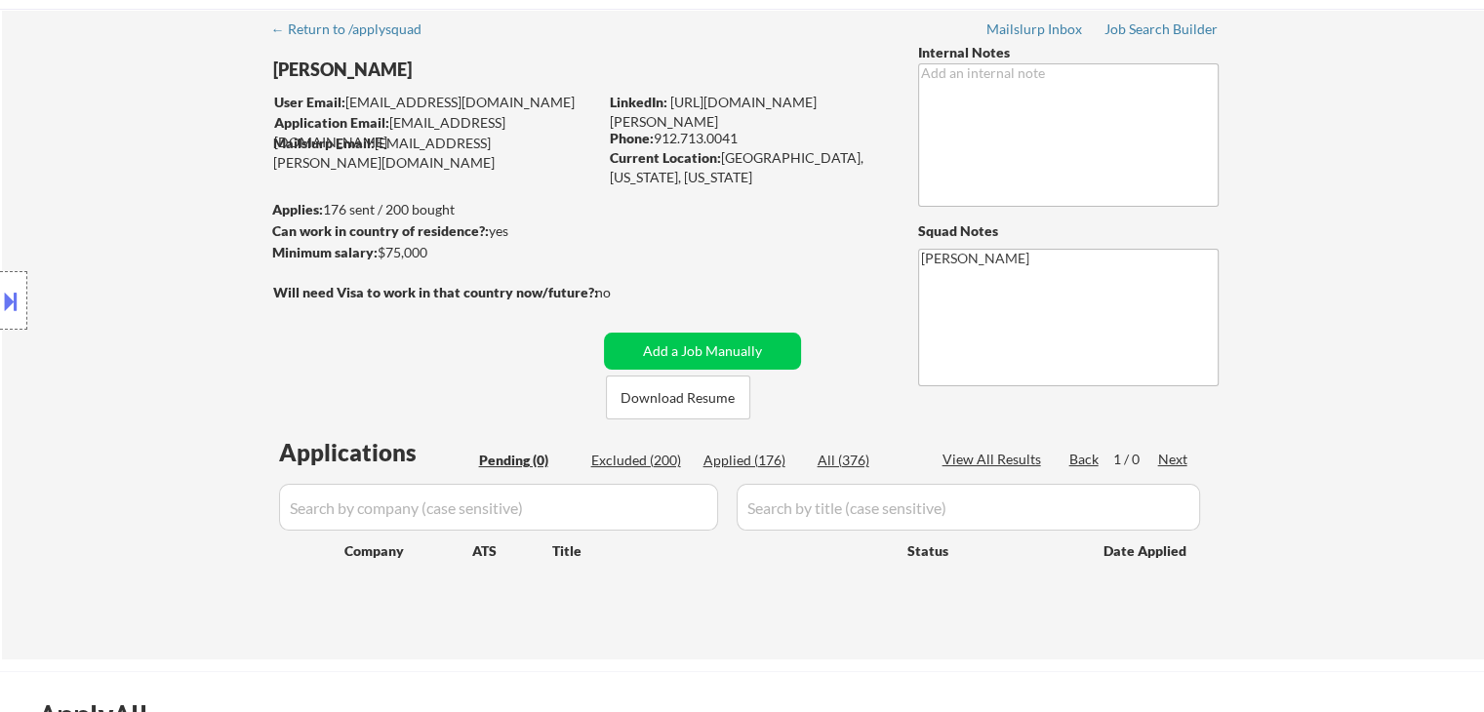
scroll to position [0, 0]
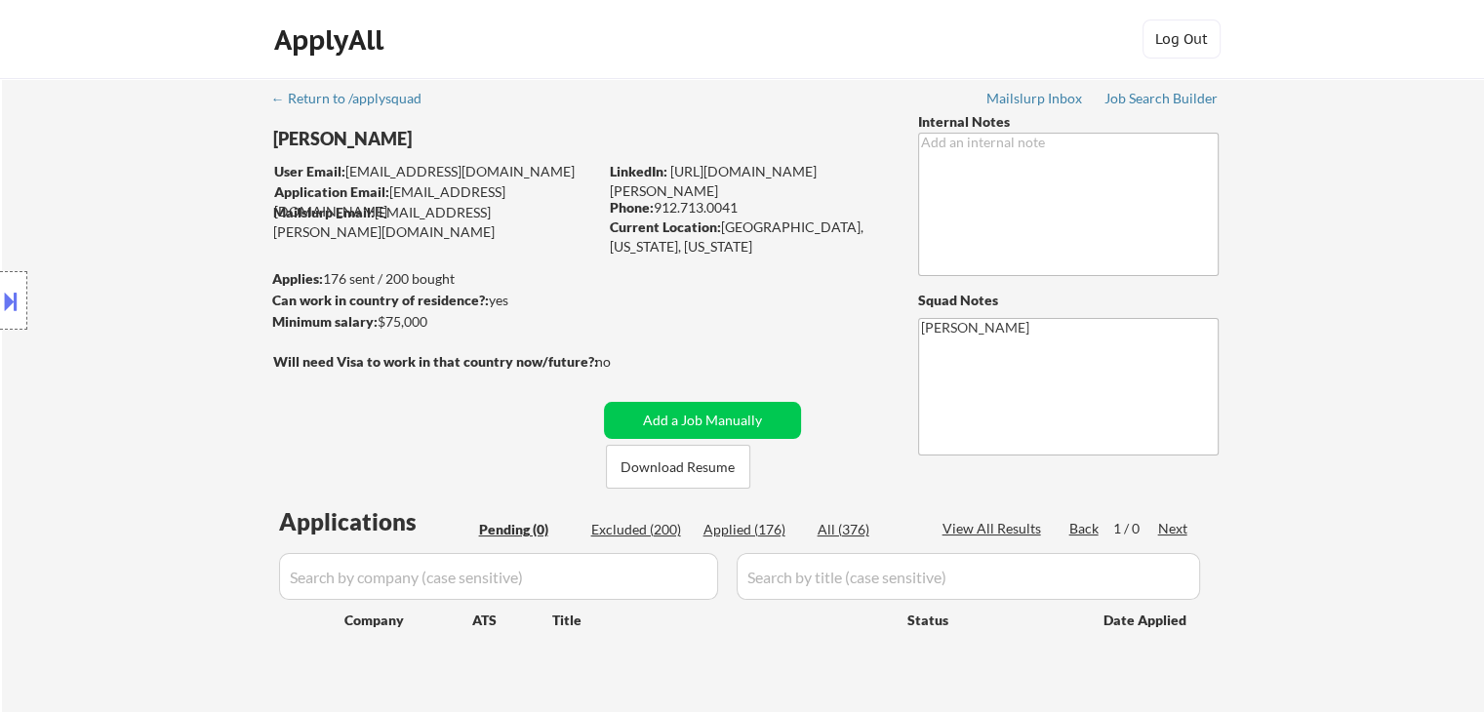
click at [129, 238] on div "Location Inclusions: [GEOGRAPHIC_DATA], [GEOGRAPHIC_DATA] [GEOGRAPHIC_DATA], [G…" at bounding box center [174, 301] width 349 height 362
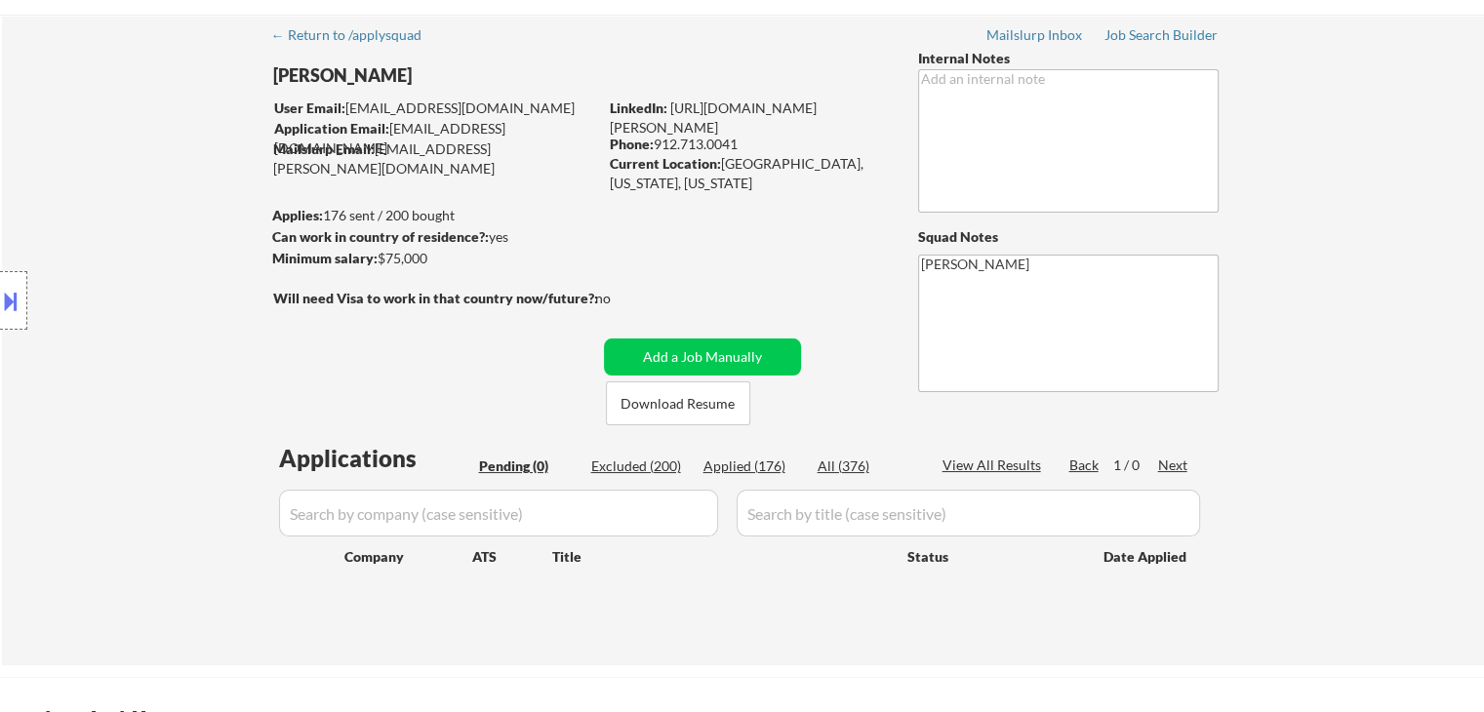
scroll to position [98, 0]
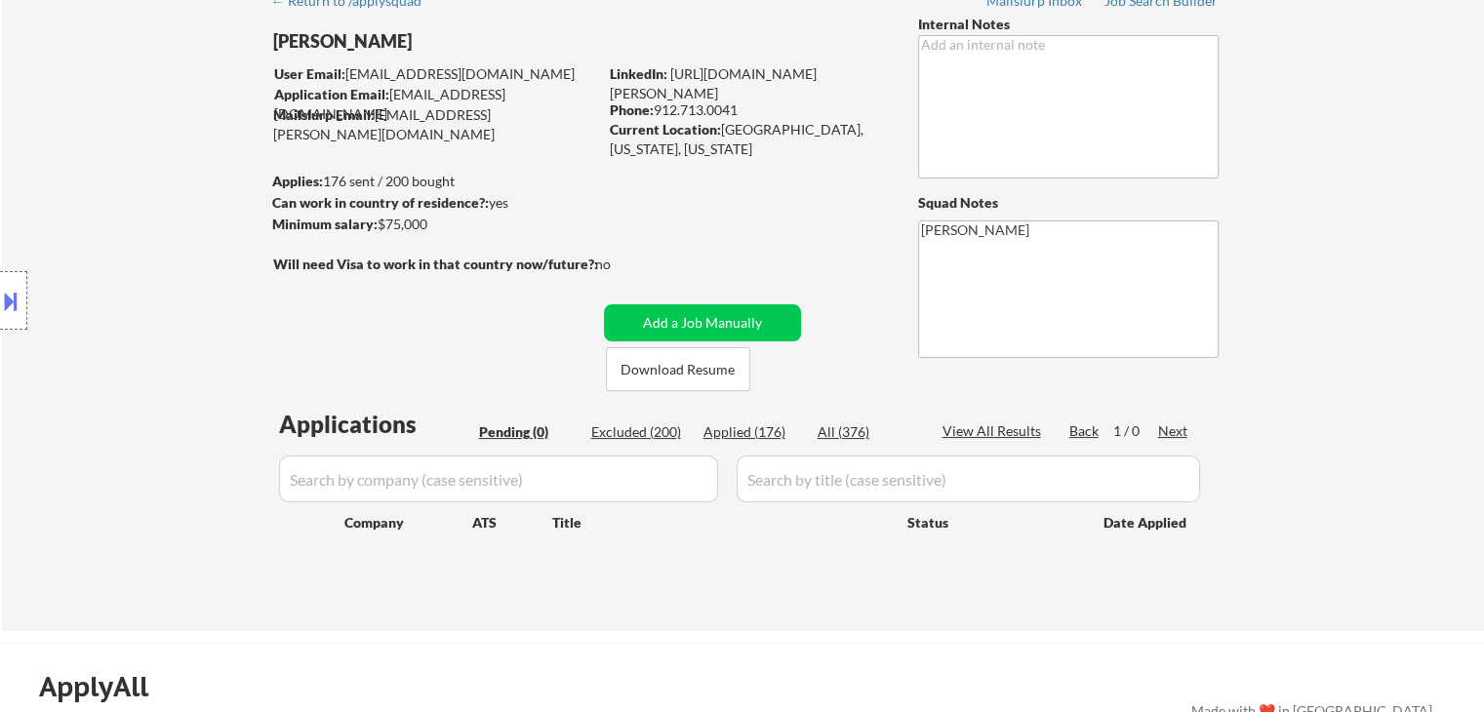
click at [1413, 220] on div "← Return to /applysquad Mailslurp Inbox Job Search Builder Amber Faull User Ema…" at bounding box center [743, 305] width 1482 height 651
